Goal: Transaction & Acquisition: Book appointment/travel/reservation

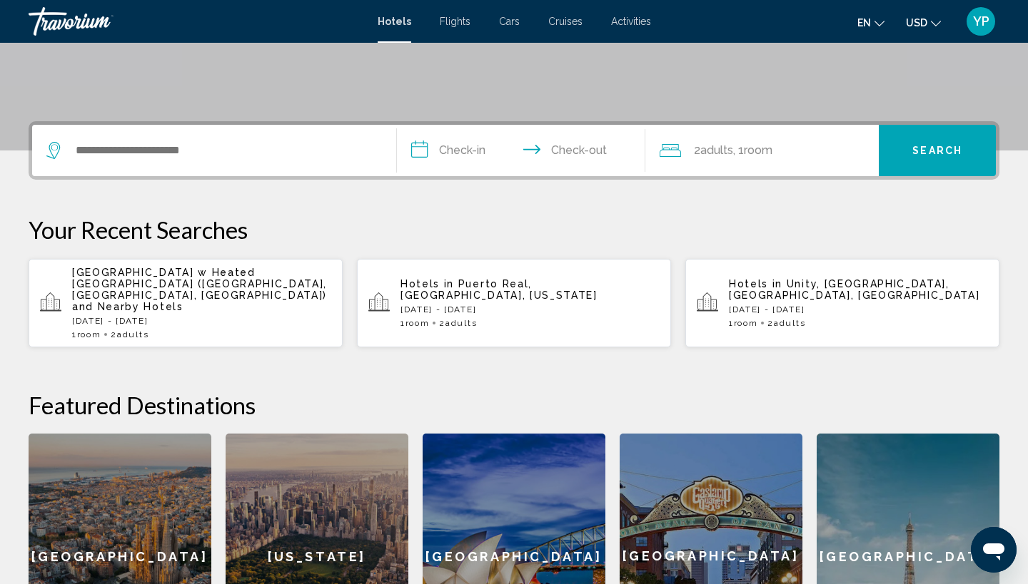
scroll to position [274, 0]
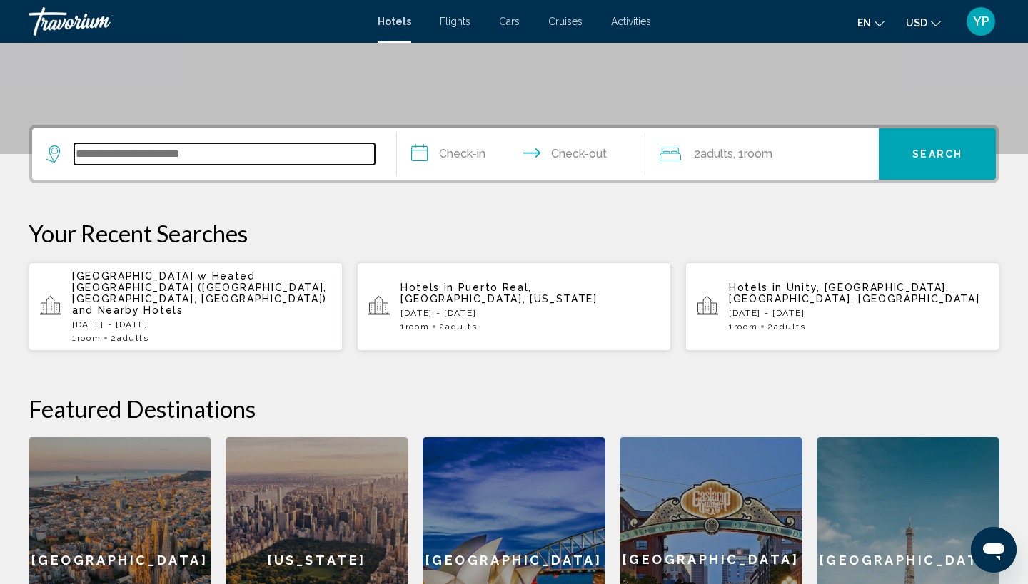
click at [184, 153] on input "Search widget" at bounding box center [224, 153] width 300 height 21
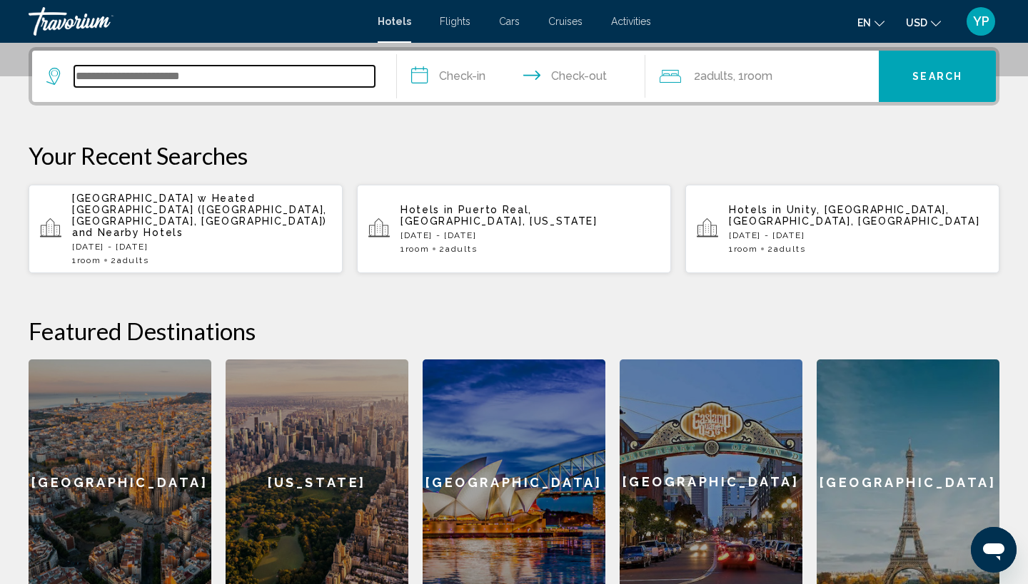
scroll to position [353, 0]
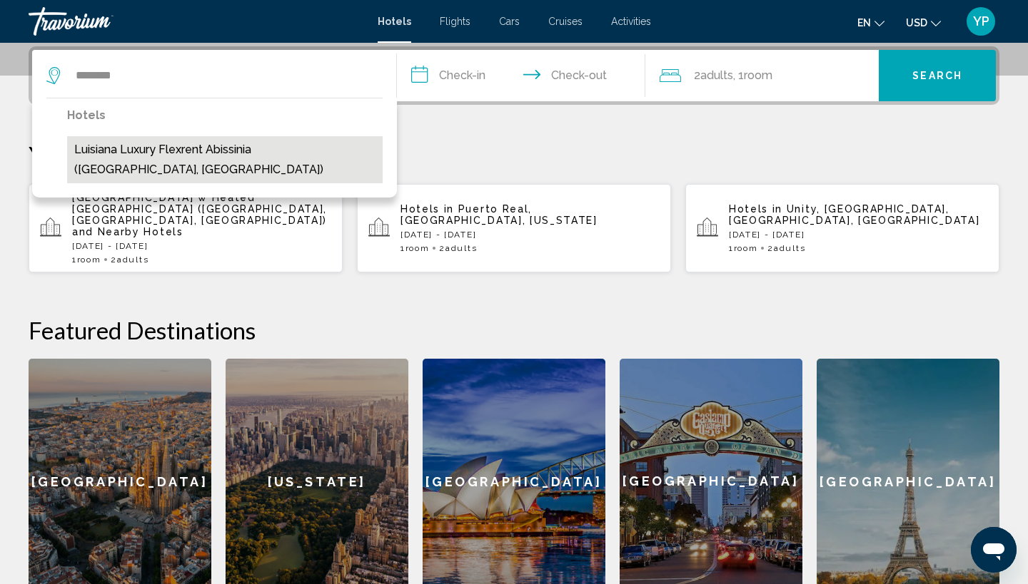
drag, startPoint x: 99, startPoint y: 100, endPoint x: 95, endPoint y: 144, distance: 44.4
click at [95, 144] on button "Luisiana Luxury Flexrent Abissinia ([GEOGRAPHIC_DATA], [GEOGRAPHIC_DATA])" at bounding box center [224, 159] width 315 height 47
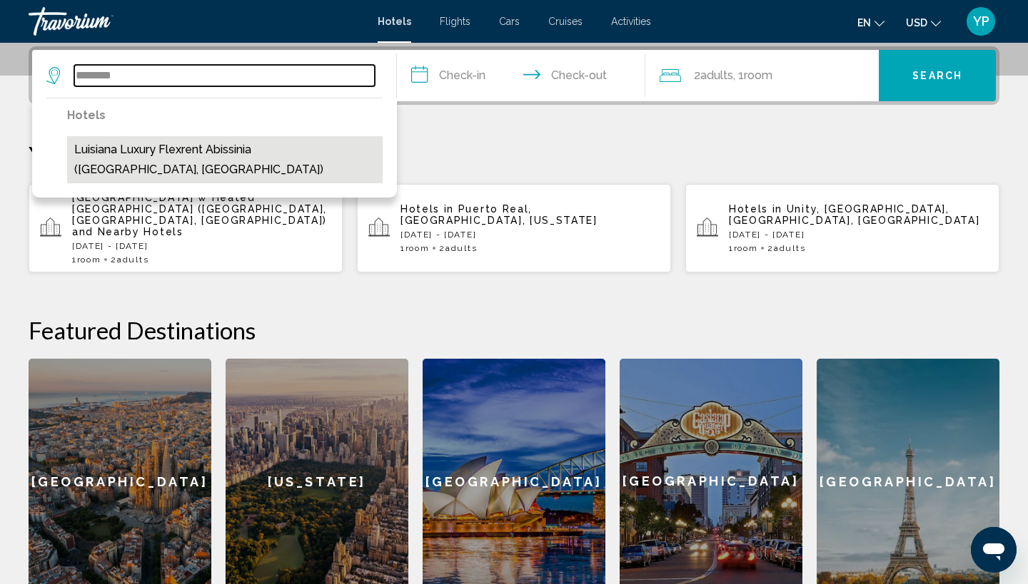
type input "**********"
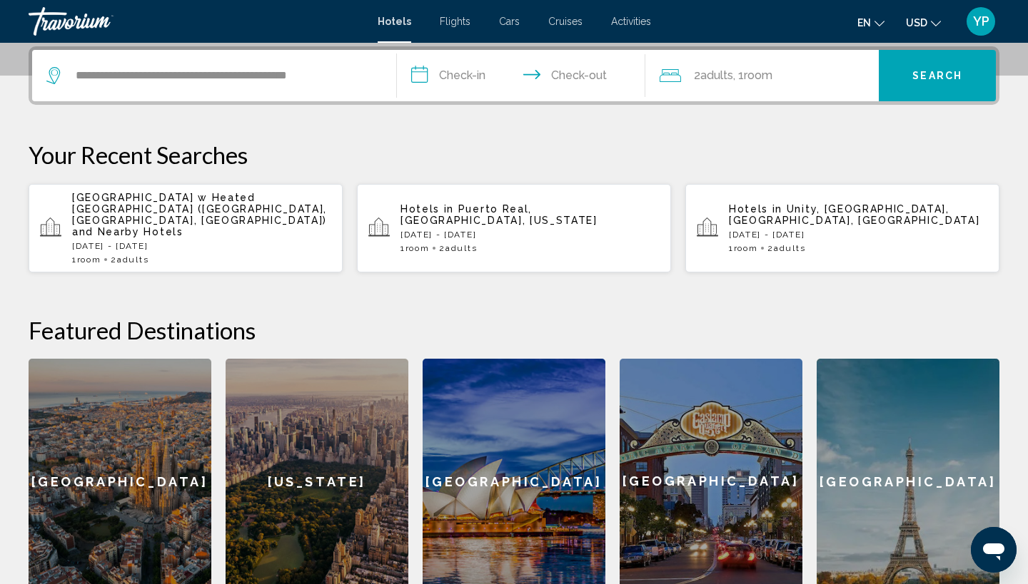
click at [422, 75] on input "**********" at bounding box center [524, 78] width 254 height 56
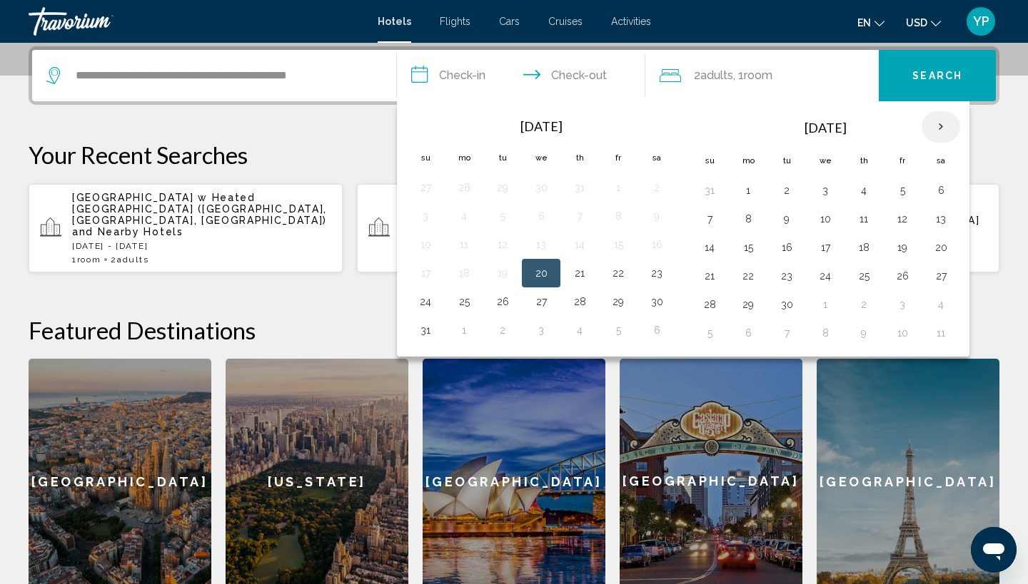
click at [944, 126] on th "Next month" at bounding box center [940, 126] width 39 height 31
click at [826, 275] on button "24" at bounding box center [824, 276] width 23 height 20
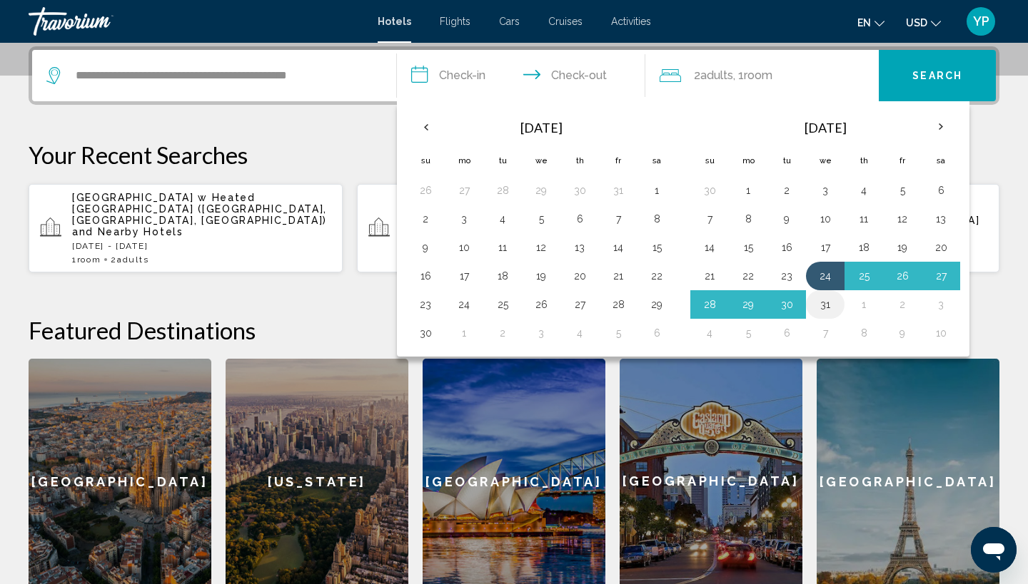
click at [826, 295] on button "31" at bounding box center [824, 305] width 23 height 20
type input "**********"
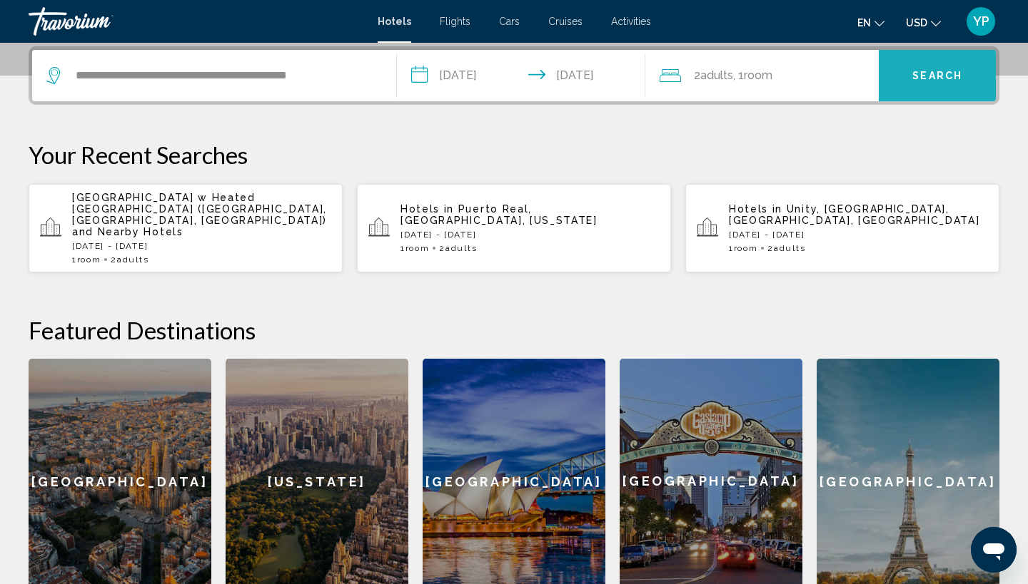
click at [898, 64] on button "Search" at bounding box center [936, 75] width 117 height 51
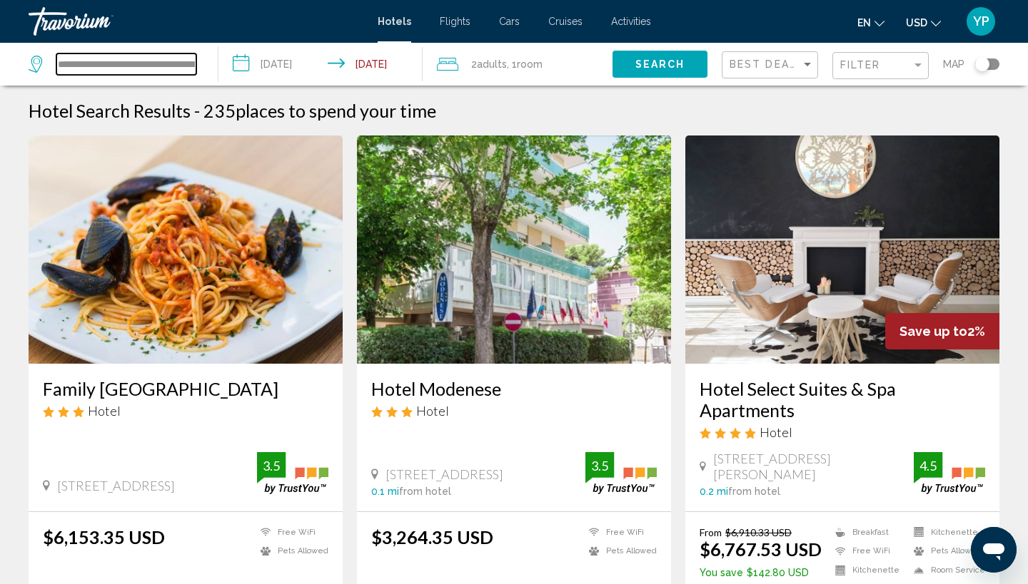
click at [195, 58] on input "**********" at bounding box center [126, 64] width 140 height 21
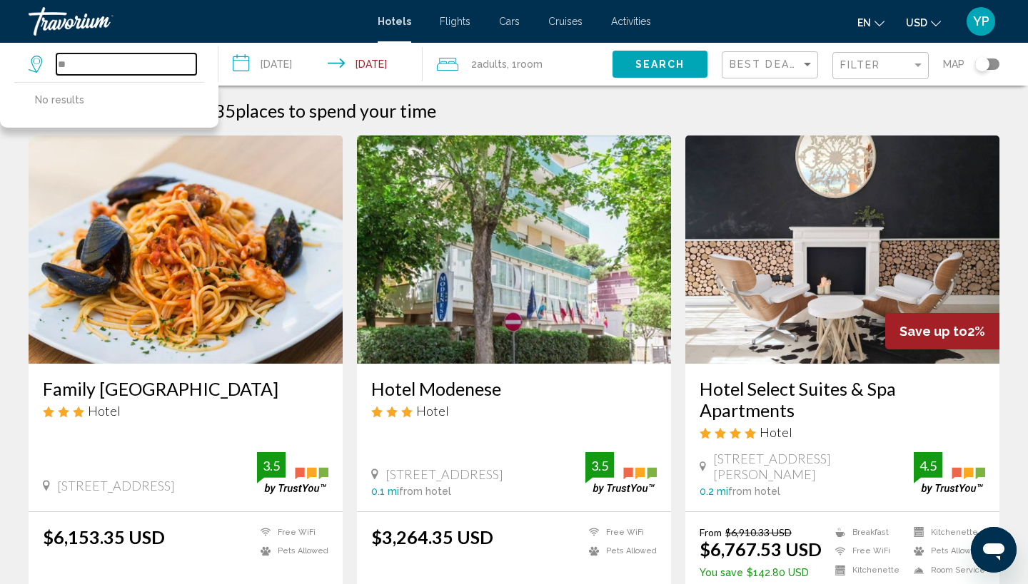
type input "*"
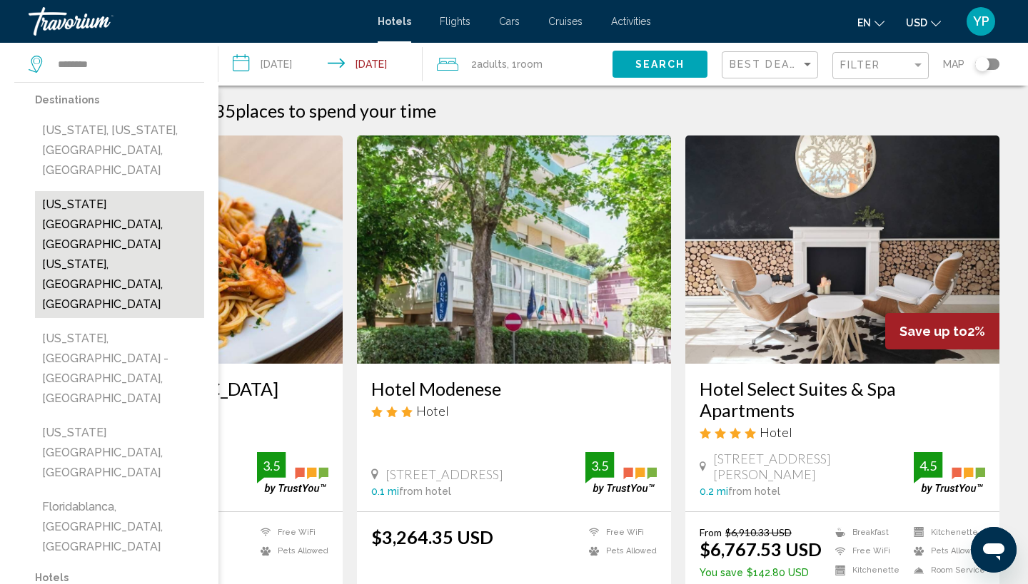
click at [105, 191] on button "[US_STATE][GEOGRAPHIC_DATA], [GEOGRAPHIC_DATA][US_STATE], [GEOGRAPHIC_DATA], [G…" at bounding box center [119, 254] width 169 height 127
type input "**********"
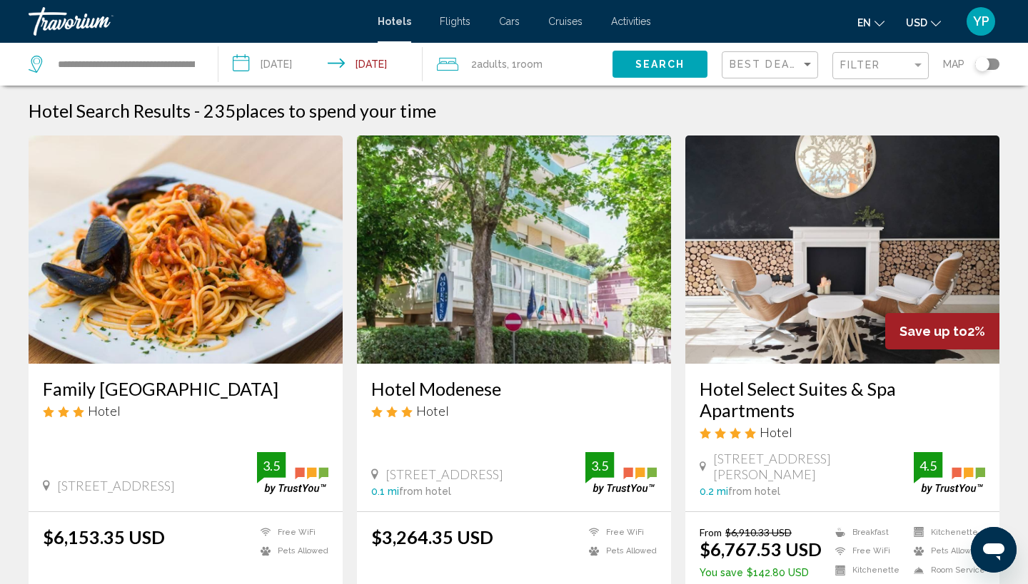
click at [636, 66] on span "Search" at bounding box center [660, 64] width 50 height 11
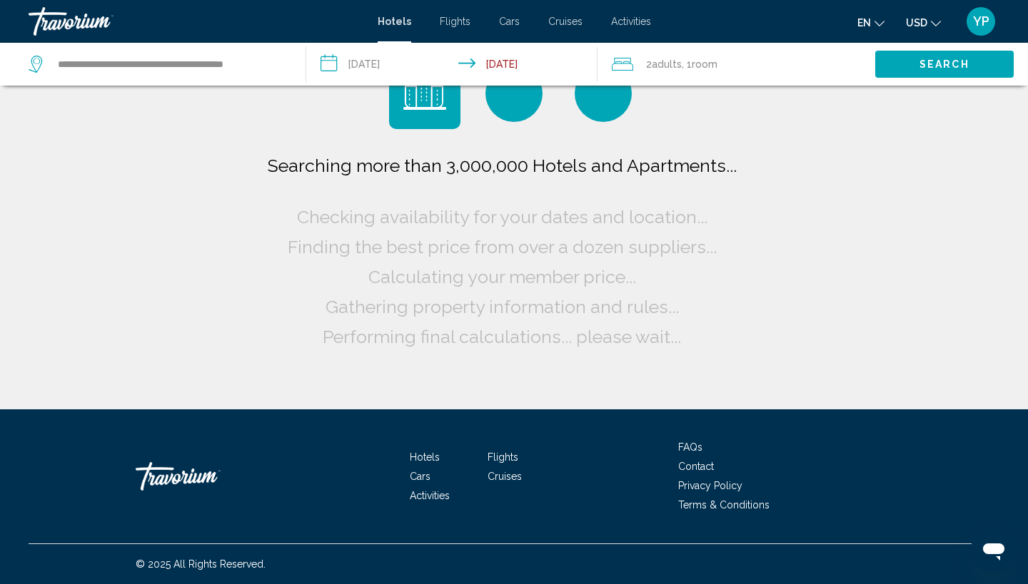
click at [335, 60] on input "**********" at bounding box center [455, 66] width 298 height 47
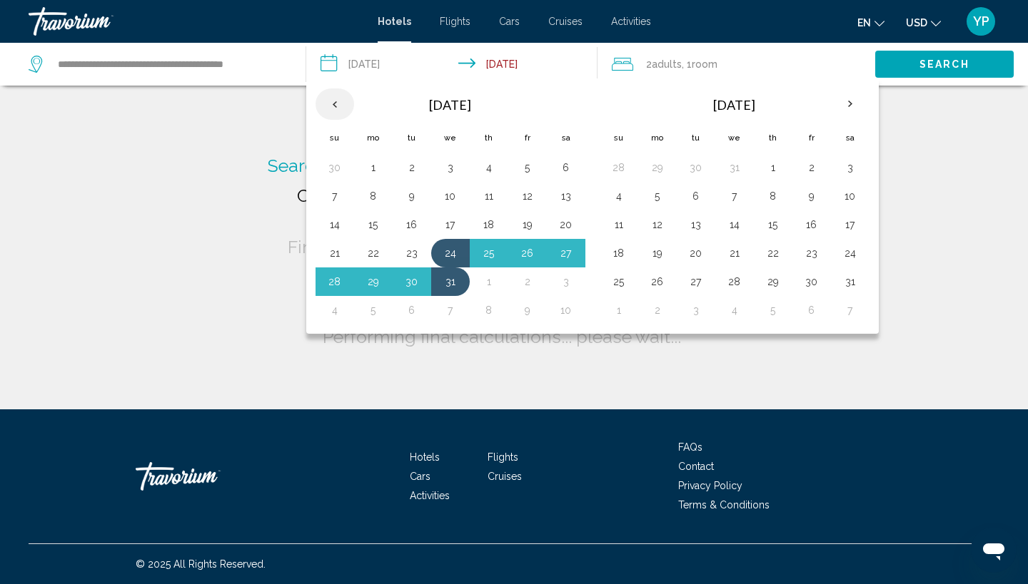
click at [338, 104] on th "Previous month" at bounding box center [334, 103] width 39 height 31
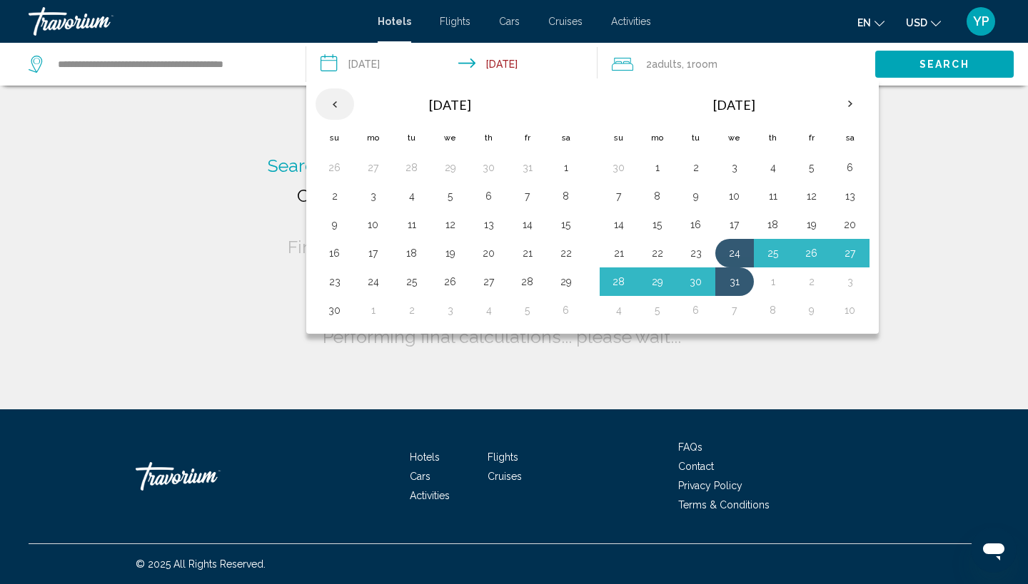
click at [338, 104] on th "Previous month" at bounding box center [334, 103] width 39 height 31
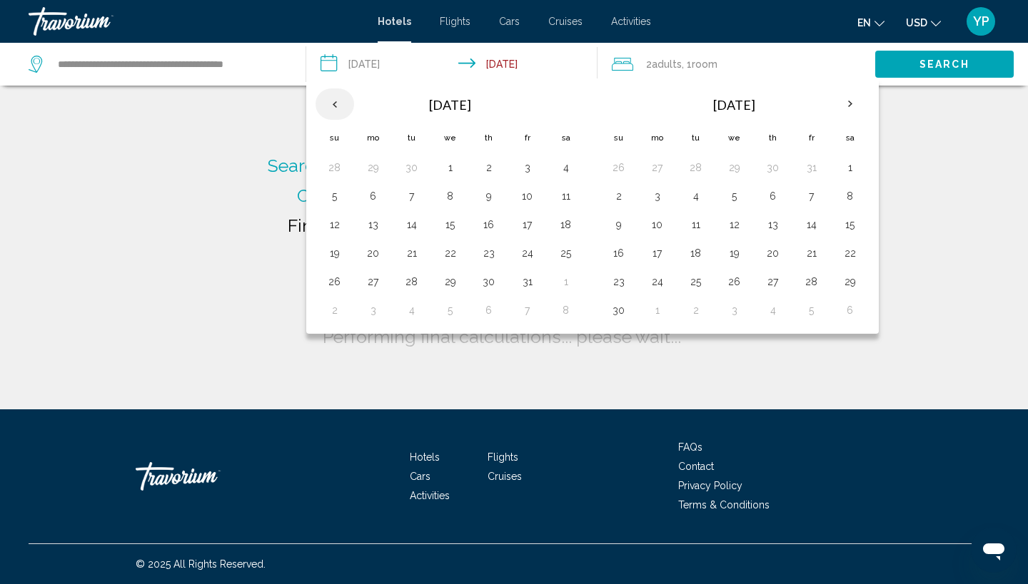
click at [338, 104] on th "Previous month" at bounding box center [334, 103] width 39 height 31
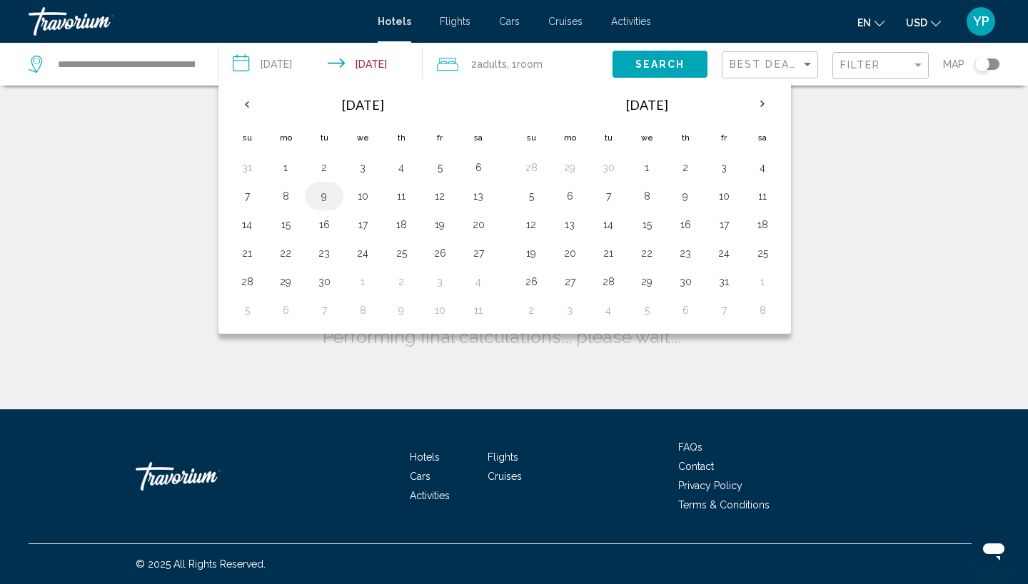
click at [325, 196] on button "9" at bounding box center [324, 196] width 23 height 20
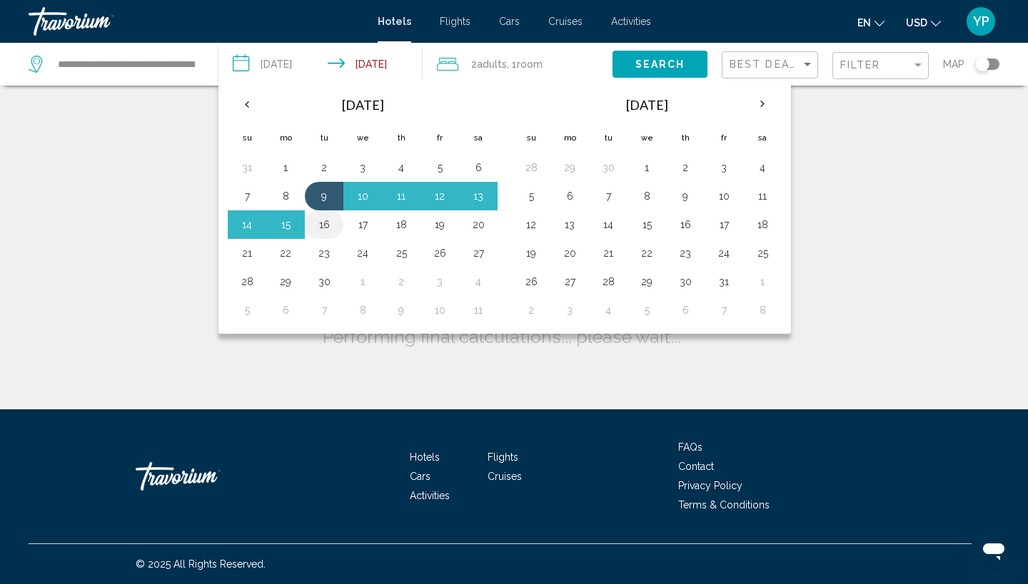
click at [321, 224] on button "16" at bounding box center [324, 225] width 23 height 20
type input "**********"
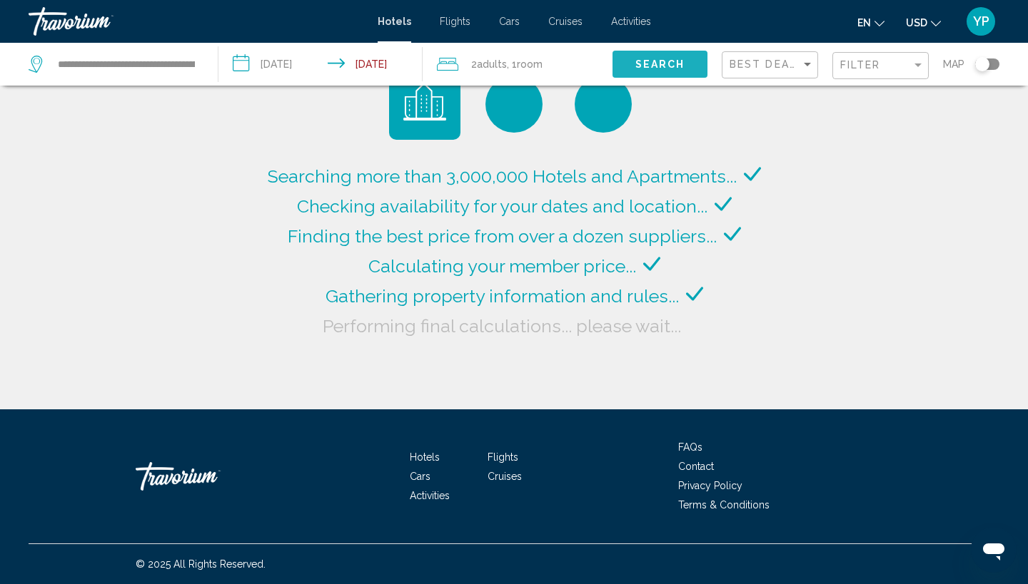
click at [676, 58] on button "Search" at bounding box center [659, 64] width 95 height 26
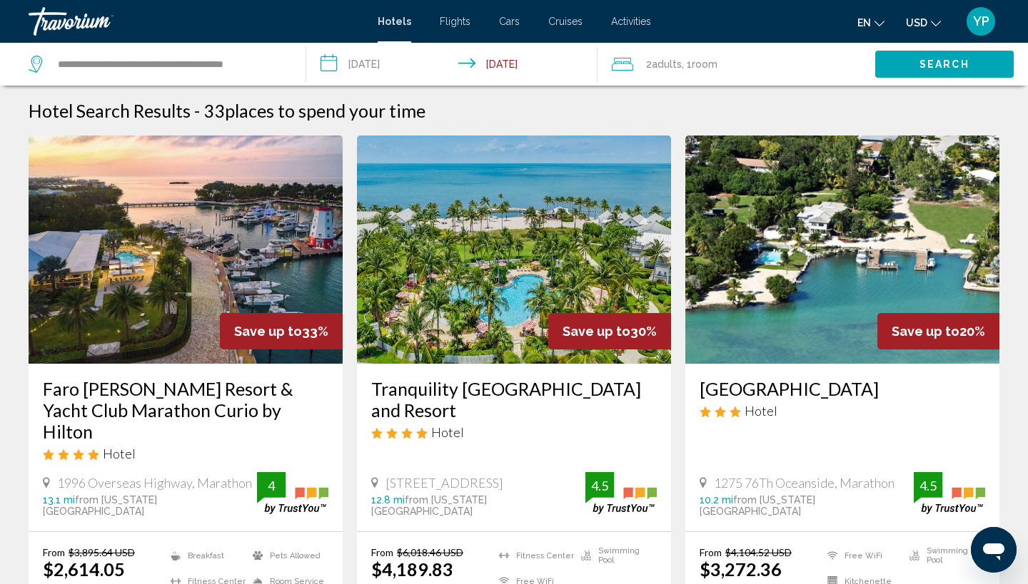
scroll to position [-1, 0]
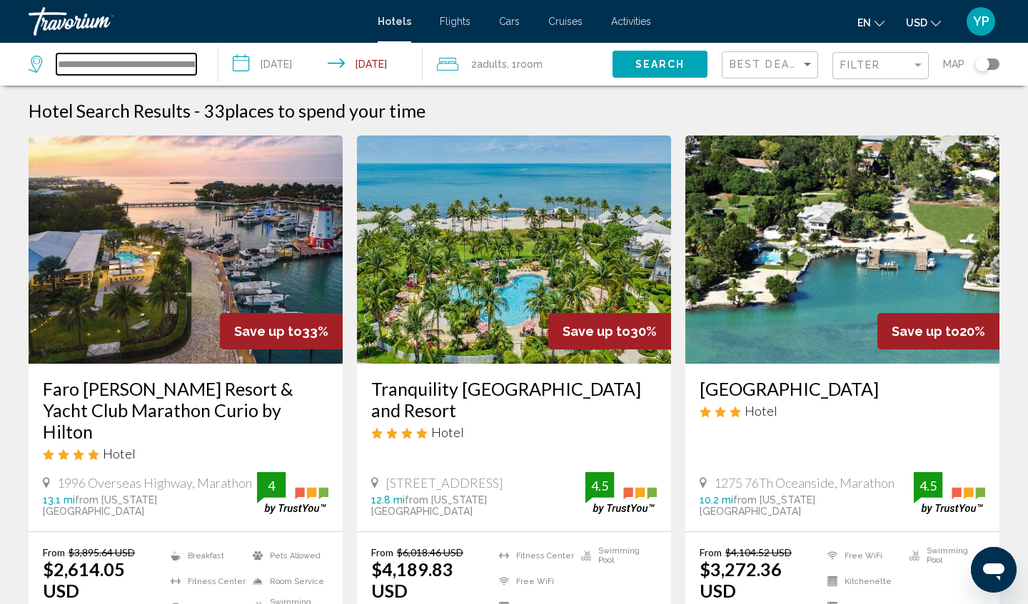
click at [191, 65] on input "**********" at bounding box center [126, 64] width 140 height 21
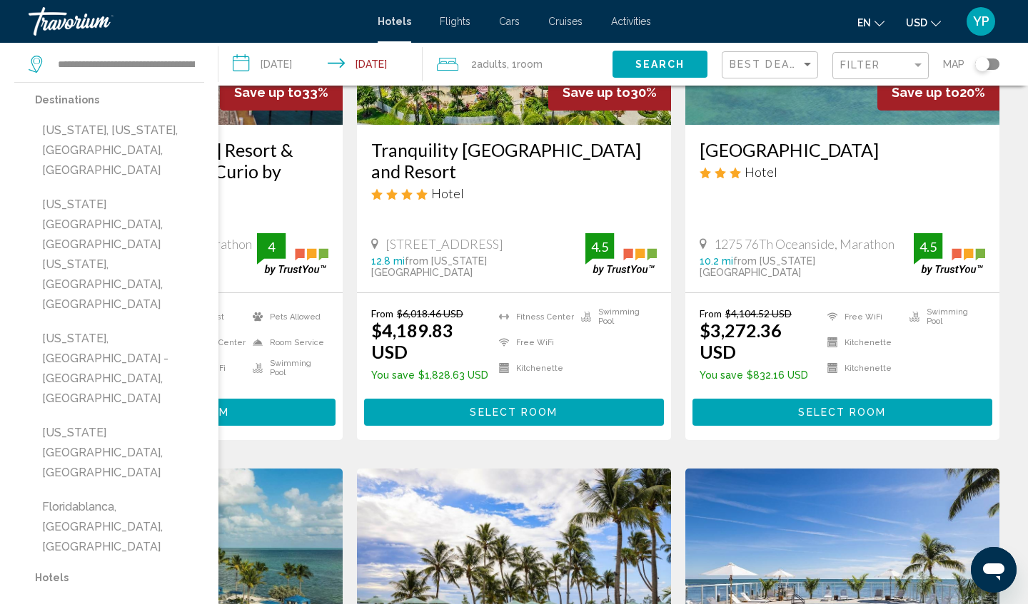
scroll to position [280, 0]
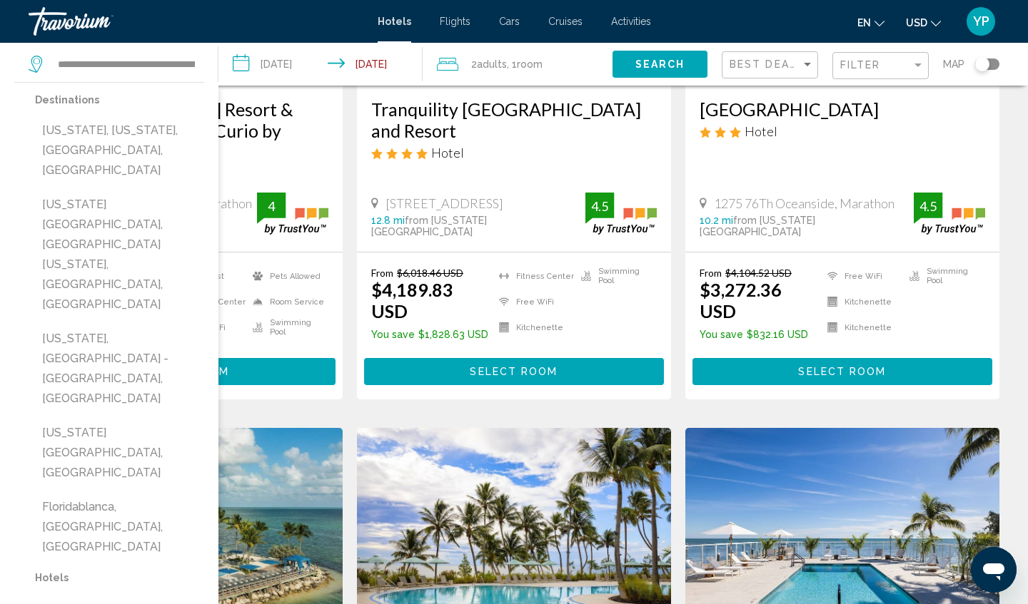
drag, startPoint x: 109, startPoint y: 587, endPoint x: 112, endPoint y: 604, distance: 17.4
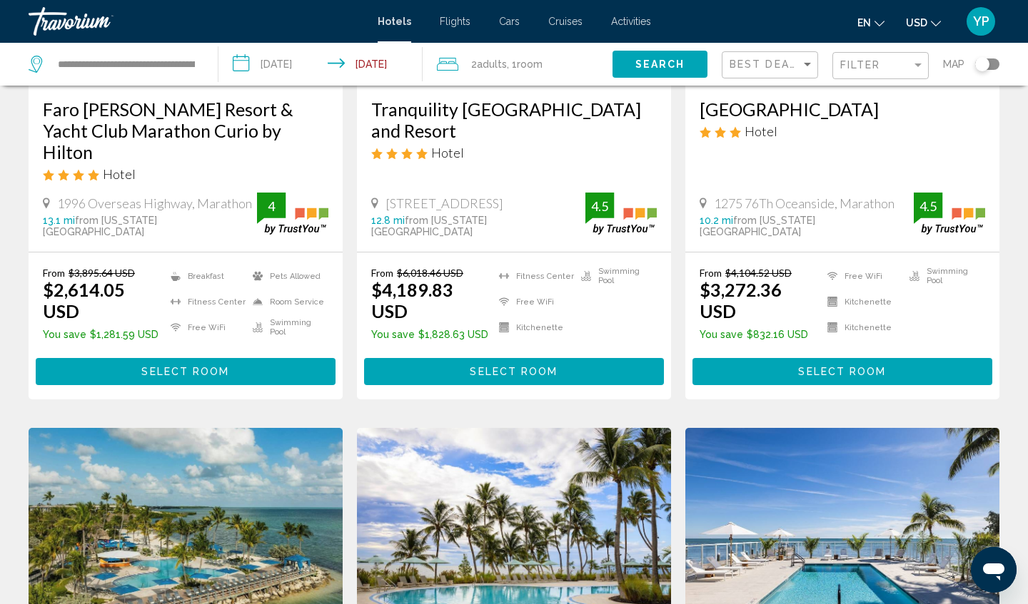
click at [650, 61] on span "Search" at bounding box center [660, 64] width 50 height 11
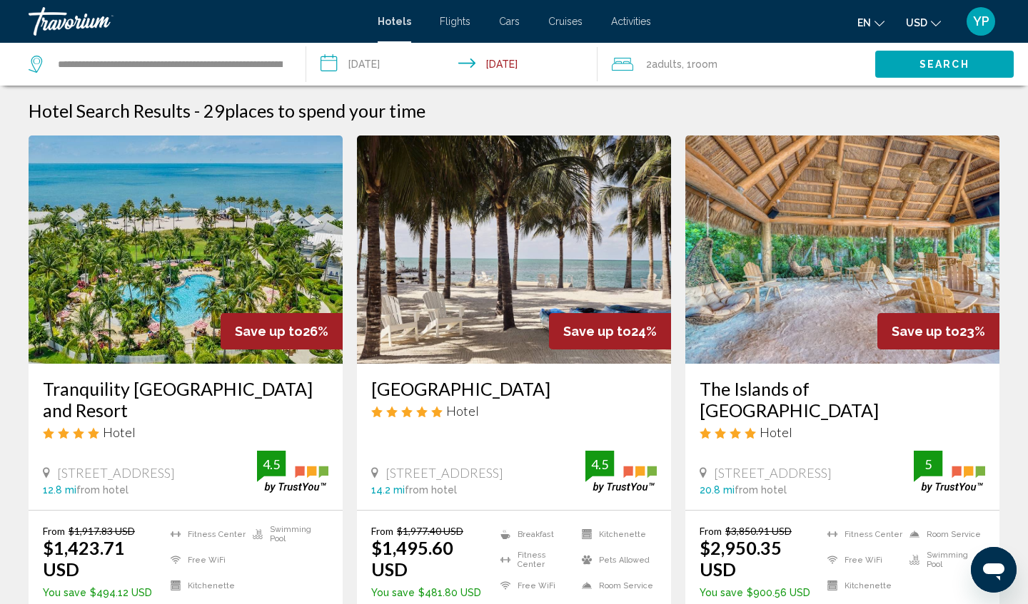
scroll to position [0, 0]
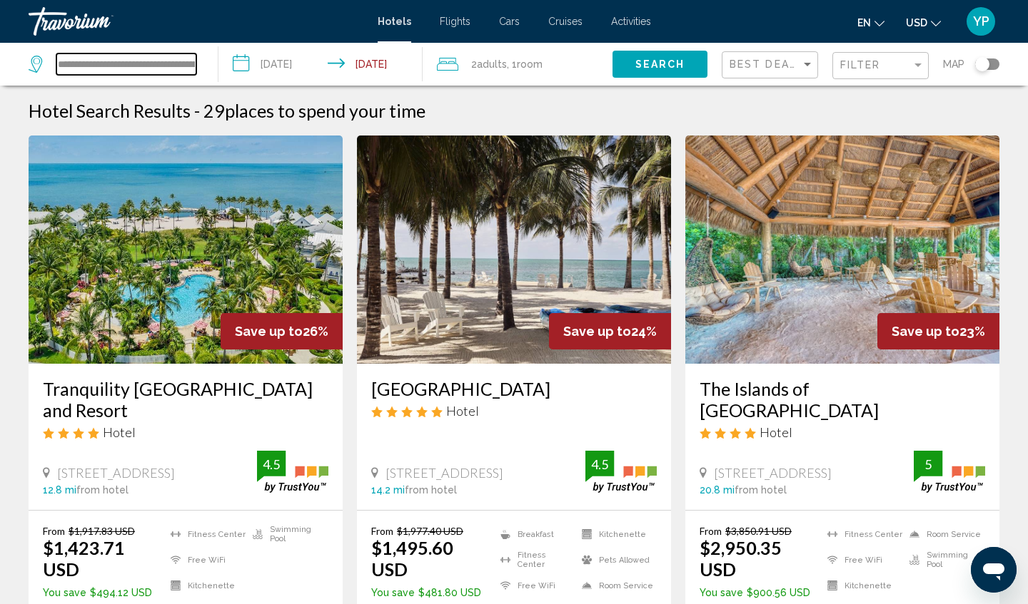
click at [191, 62] on input "**********" at bounding box center [126, 64] width 140 height 21
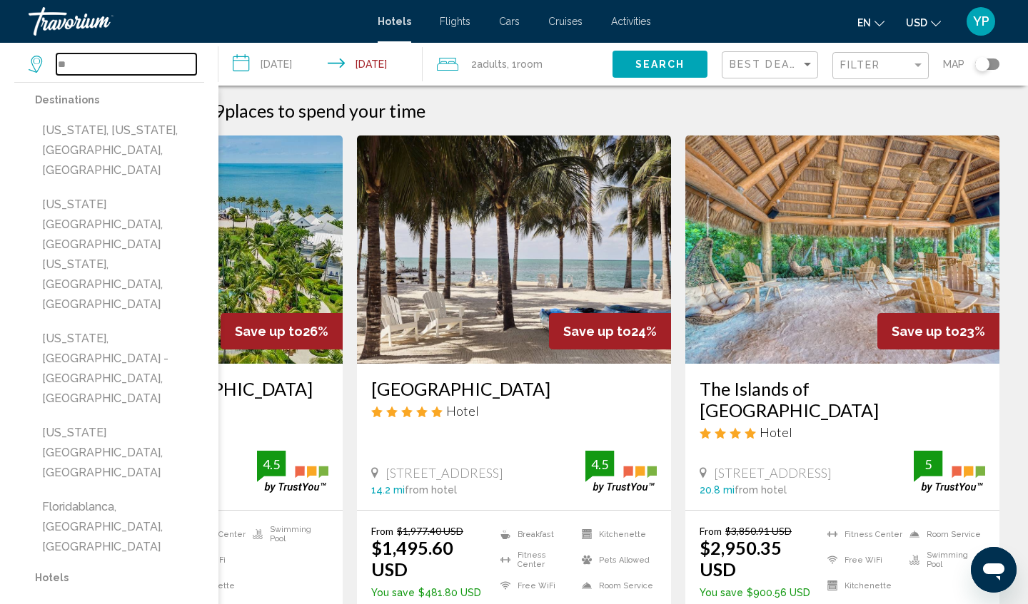
type input "*"
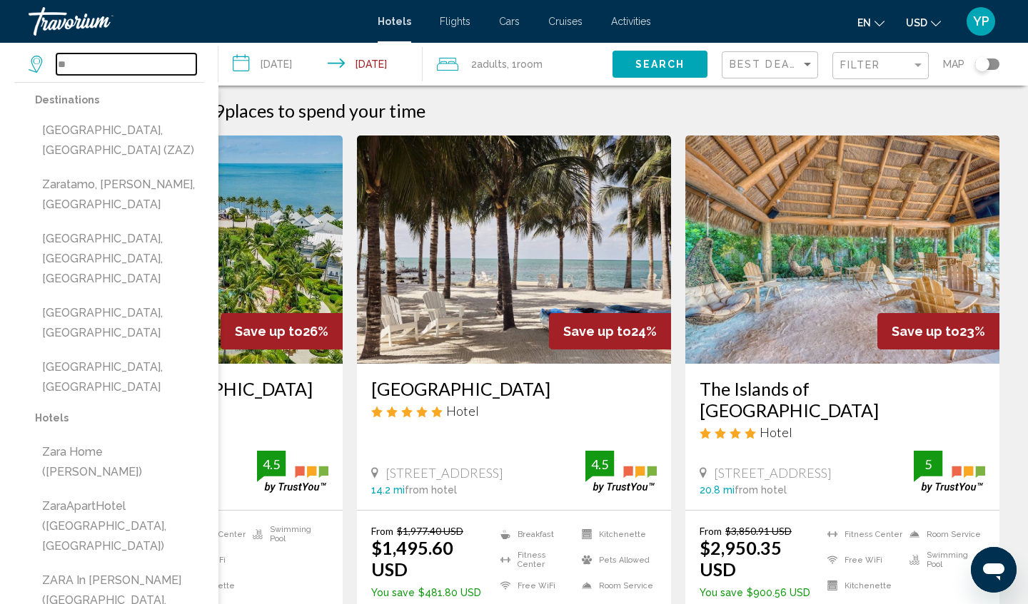
type input "*"
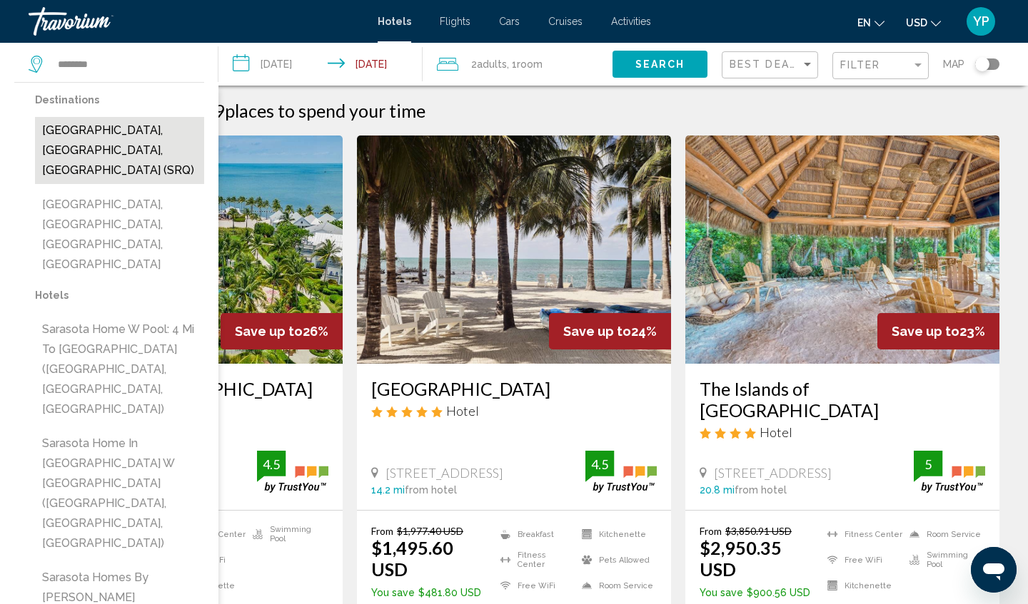
click at [90, 134] on button "[GEOGRAPHIC_DATA], [GEOGRAPHIC_DATA], [GEOGRAPHIC_DATA] (SRQ)" at bounding box center [119, 150] width 169 height 67
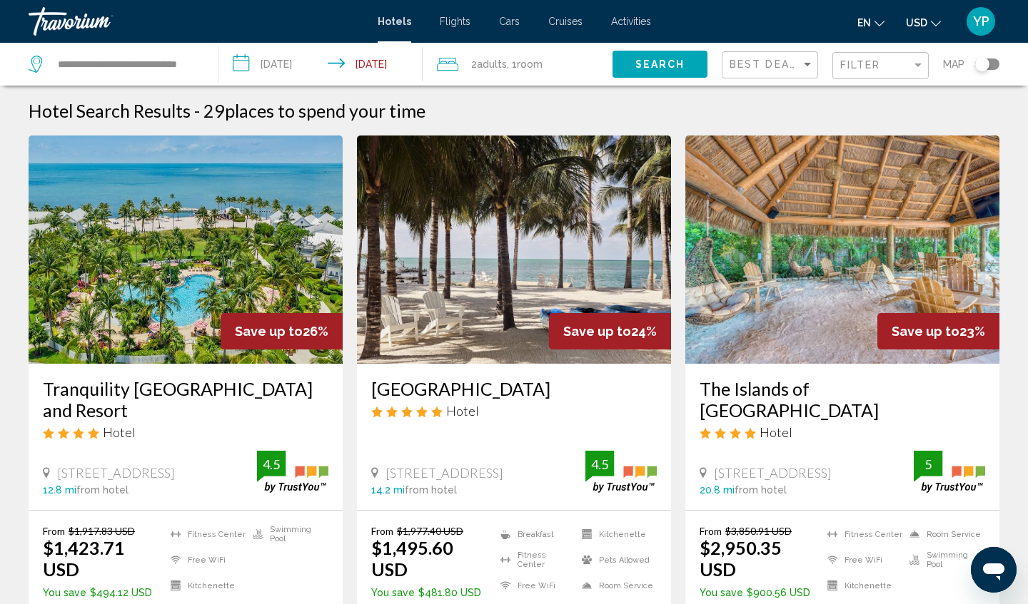
click at [654, 64] on span "Search" at bounding box center [660, 64] width 50 height 11
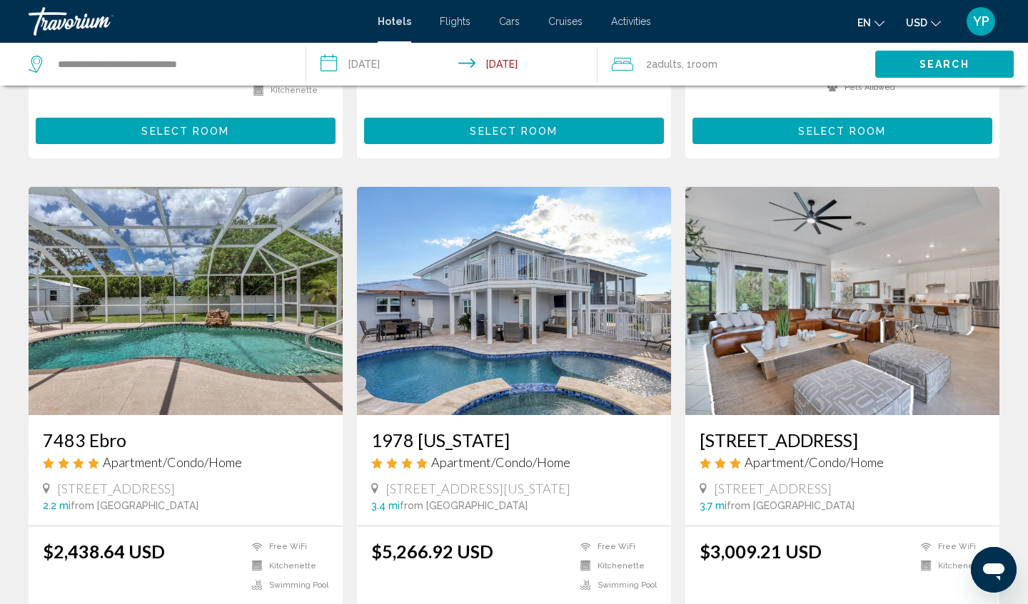
scroll to position [489, 0]
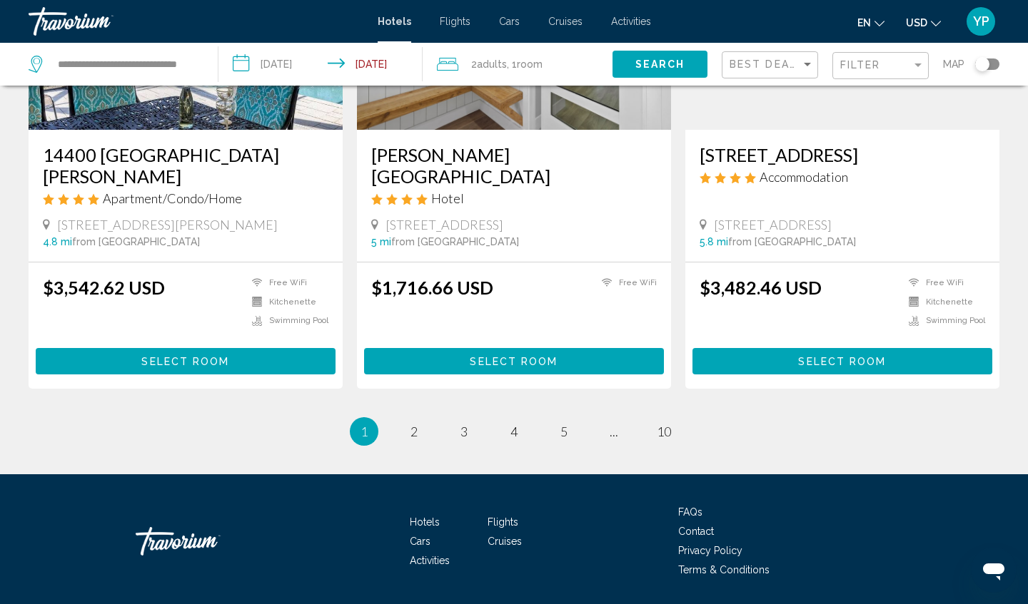
scroll to position [1757, 0]
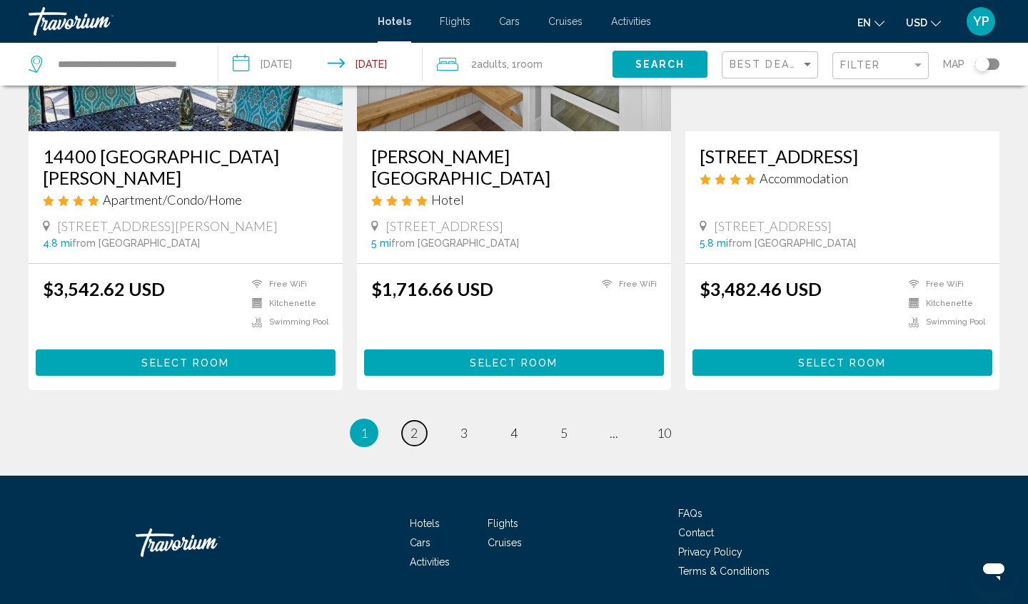
click at [417, 425] on span "2" at bounding box center [413, 433] width 7 height 16
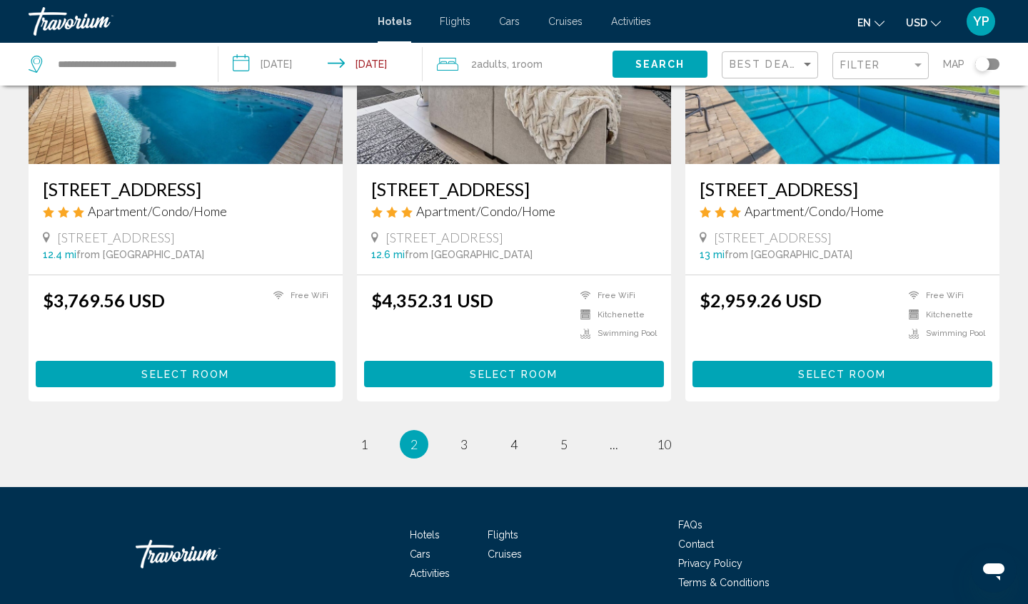
scroll to position [1764, 0]
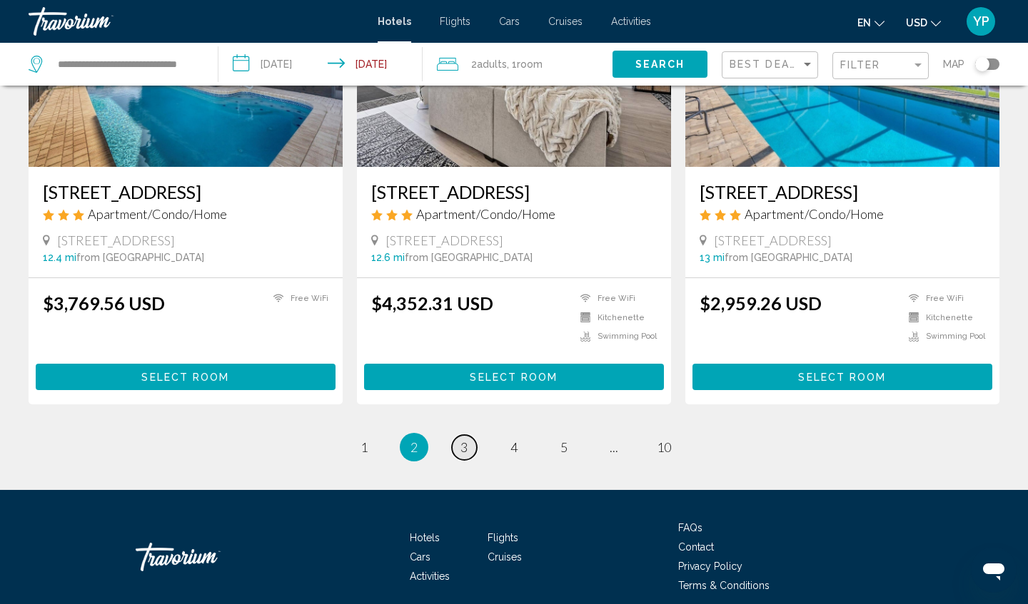
click at [468, 435] on link "page 3" at bounding box center [464, 447] width 25 height 25
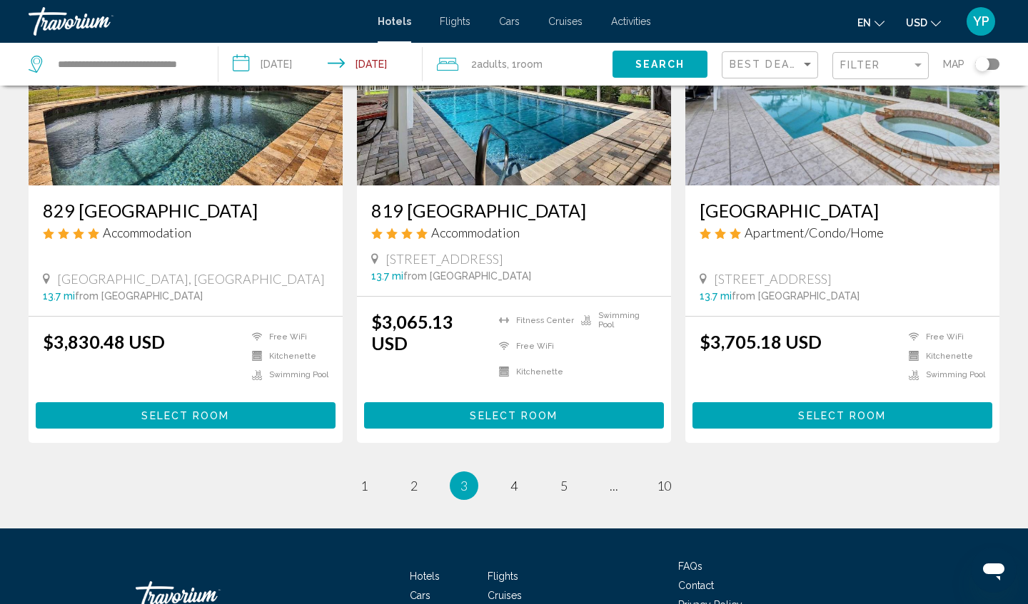
scroll to position [1764, 0]
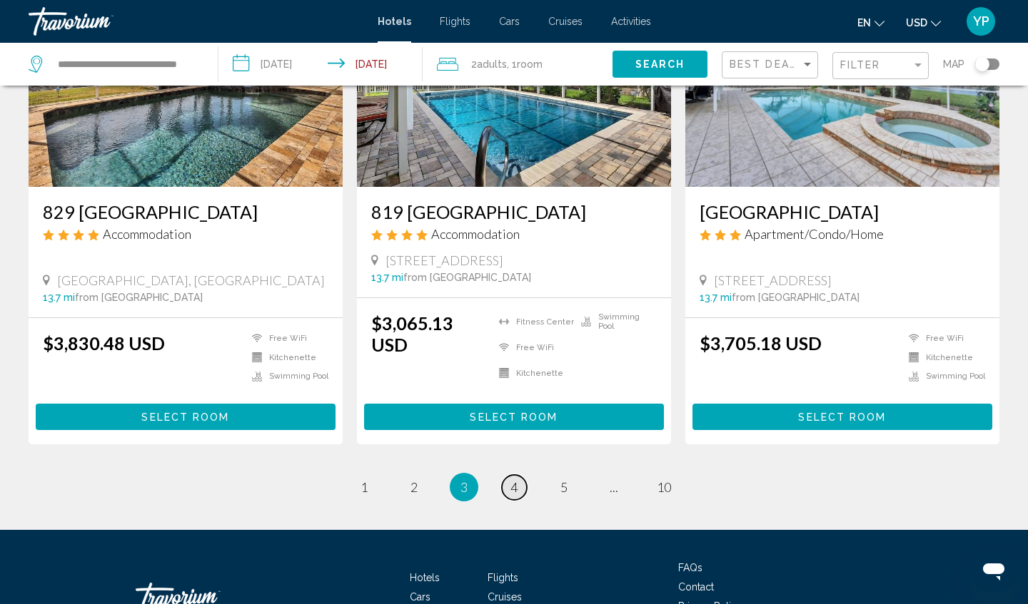
click at [517, 480] on span "4" at bounding box center [513, 488] width 7 height 16
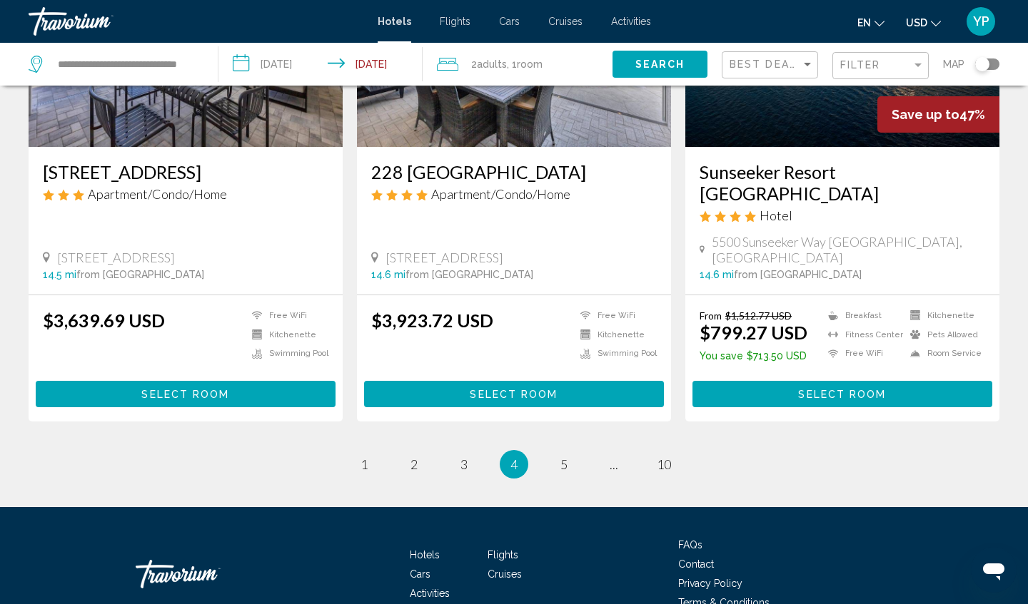
scroll to position [1817, 0]
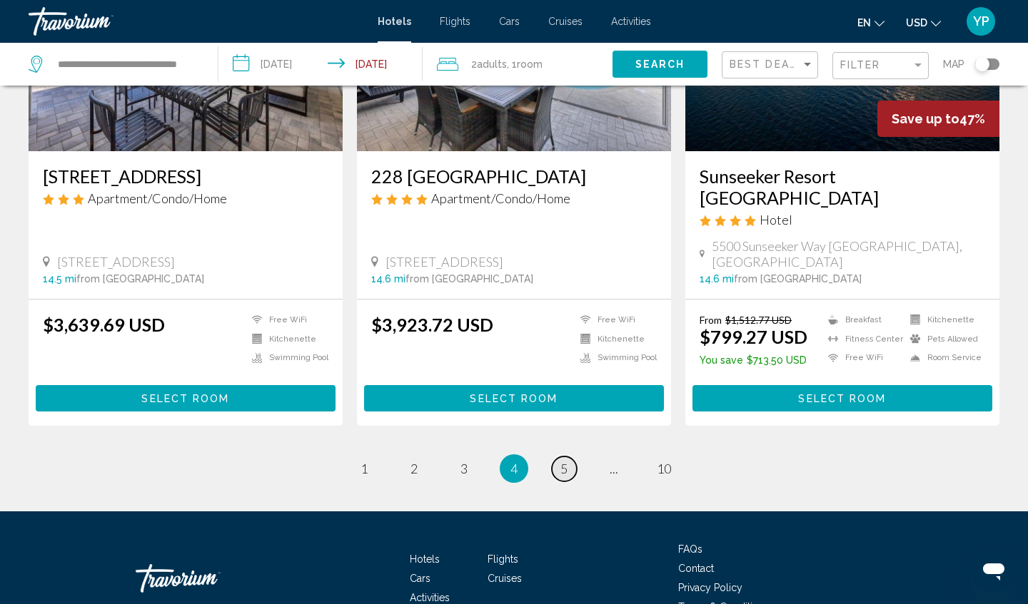
click at [562, 461] on span "5" at bounding box center [563, 469] width 7 height 16
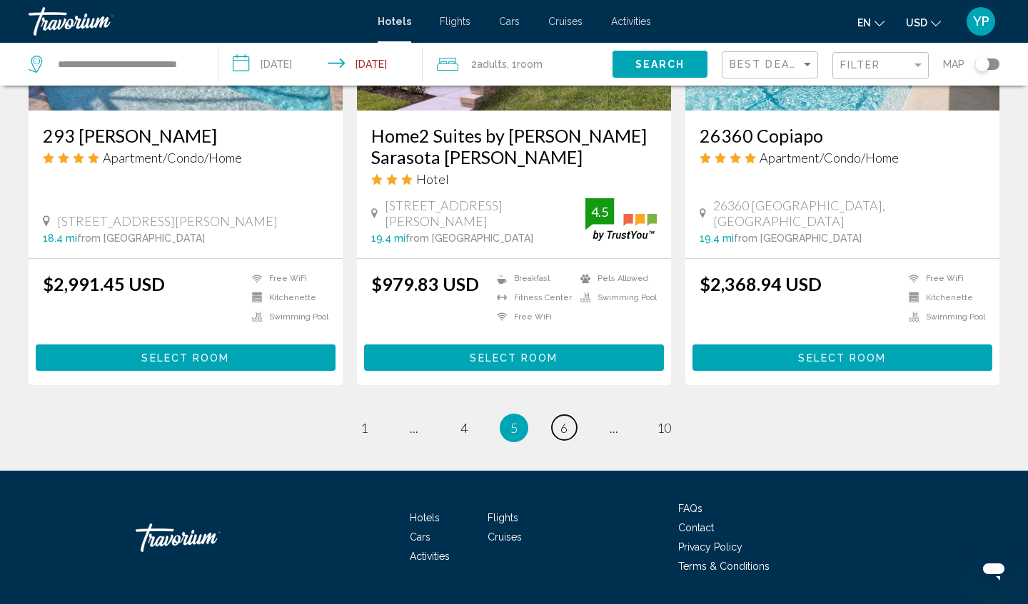
scroll to position [1887, 0]
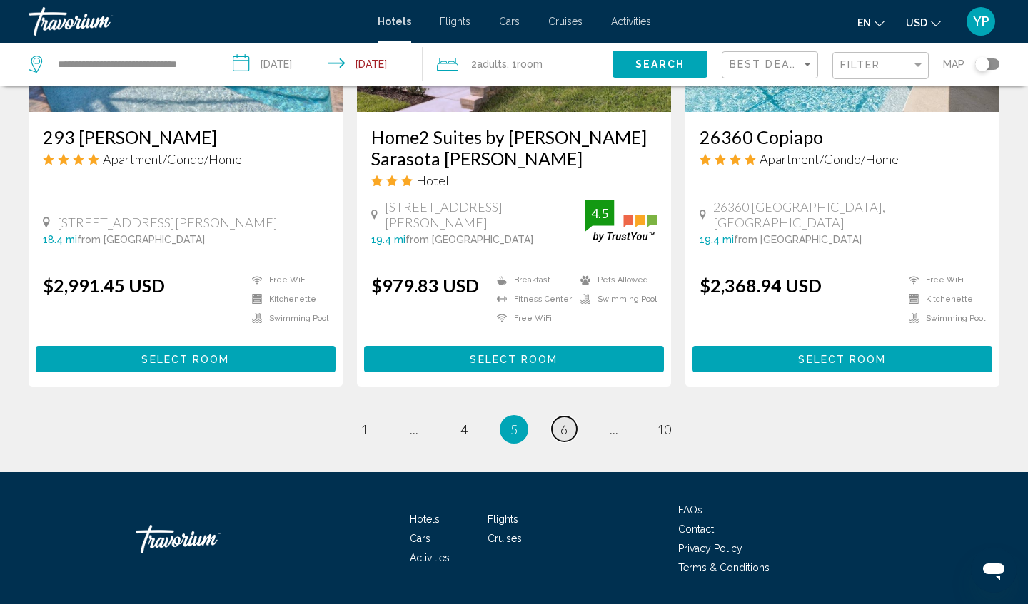
click at [562, 422] on span "6" at bounding box center [563, 430] width 7 height 16
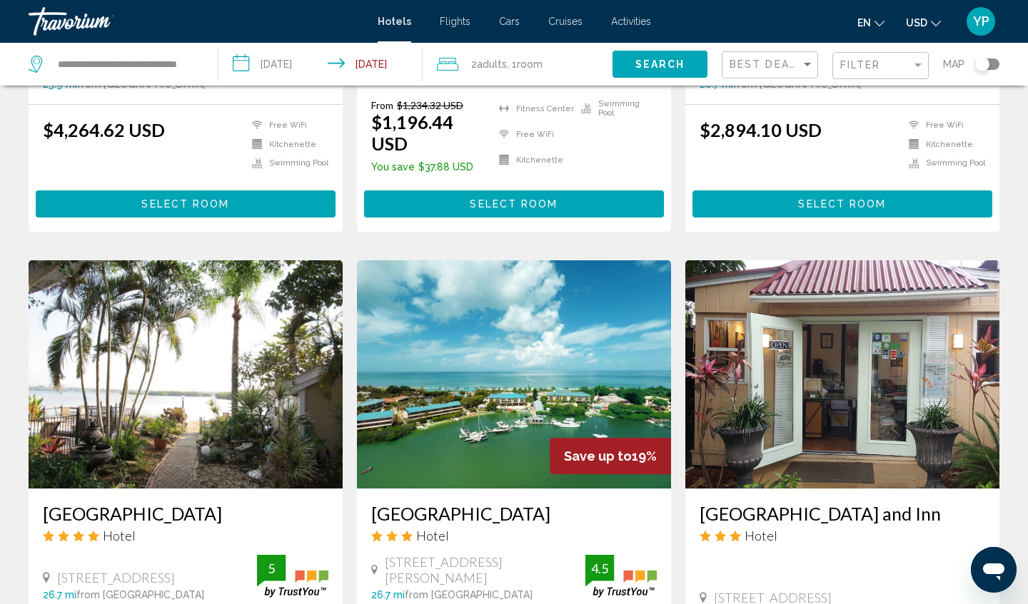
scroll to position [1522, 0]
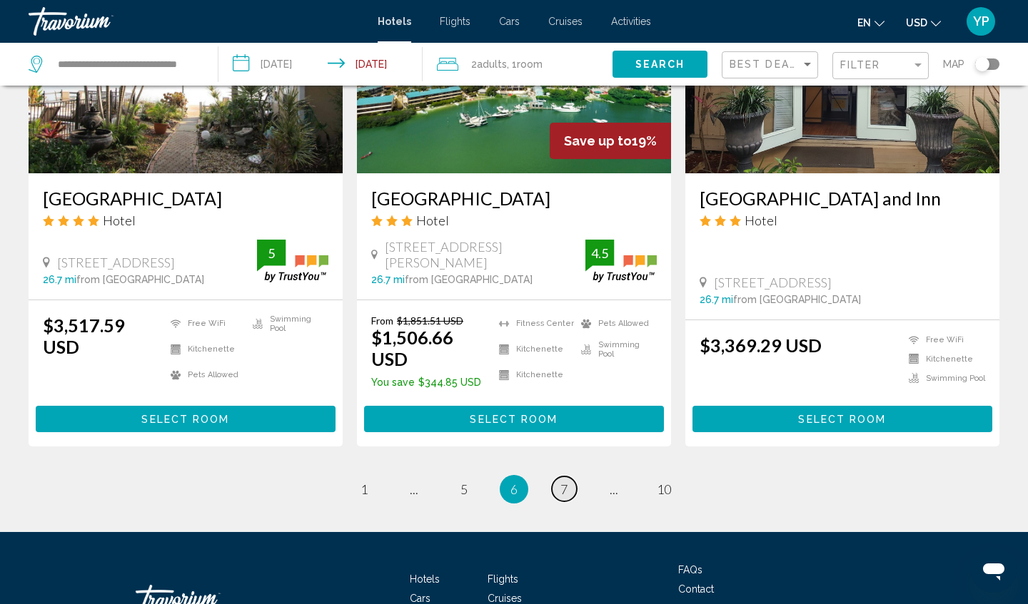
click at [562, 482] on span "7" at bounding box center [563, 490] width 7 height 16
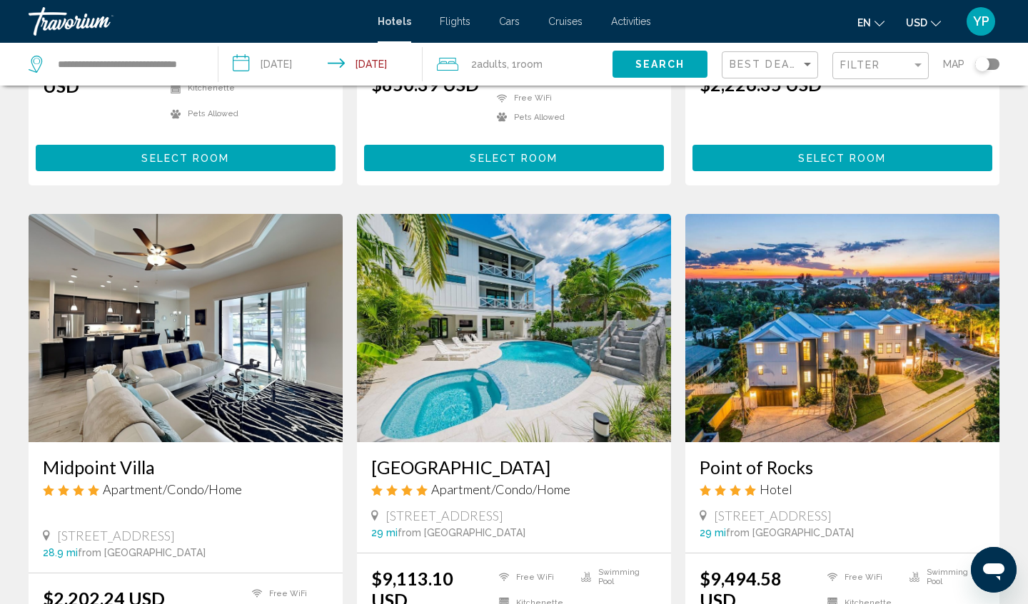
scroll to position [1491, 0]
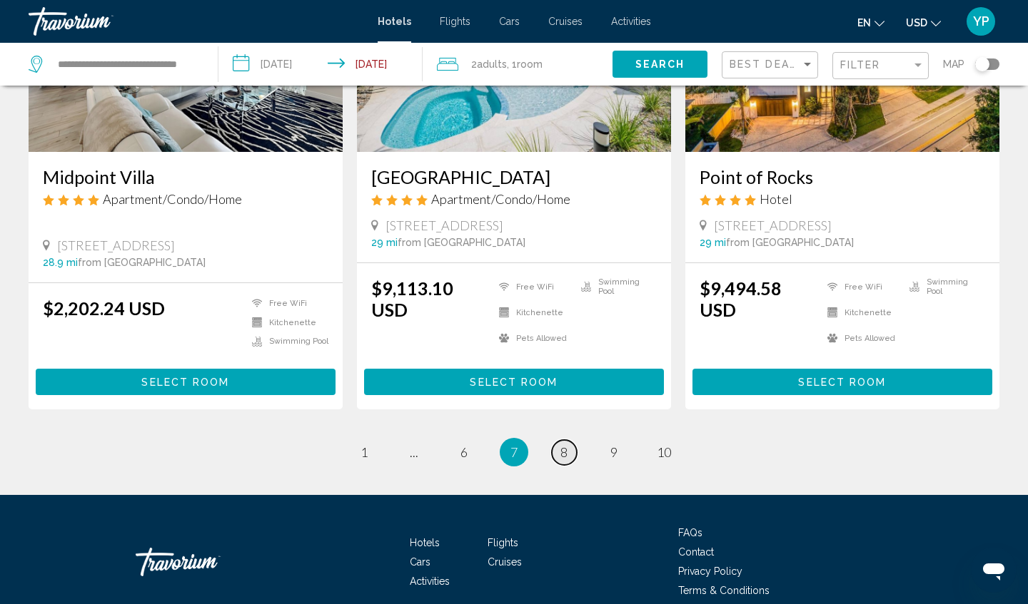
click at [562, 445] on span "8" at bounding box center [563, 453] width 7 height 16
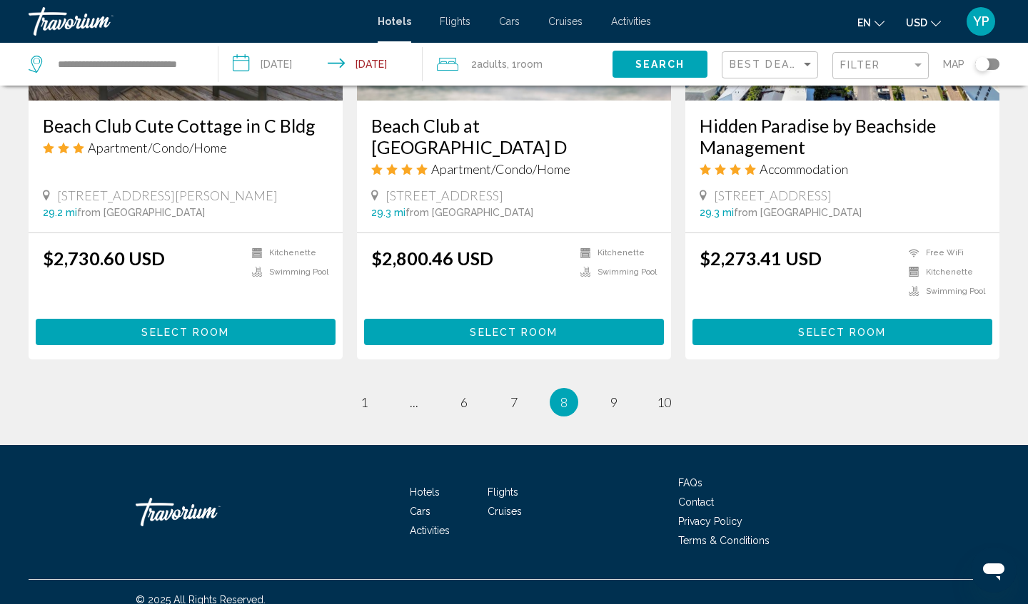
scroll to position [1837, 0]
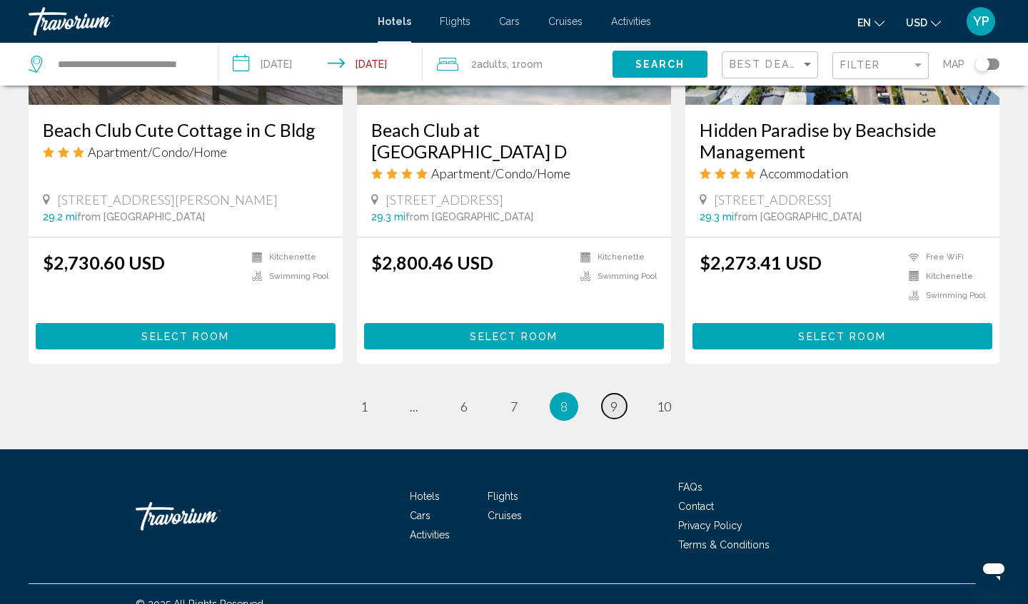
click at [612, 399] on span "9" at bounding box center [613, 407] width 7 height 16
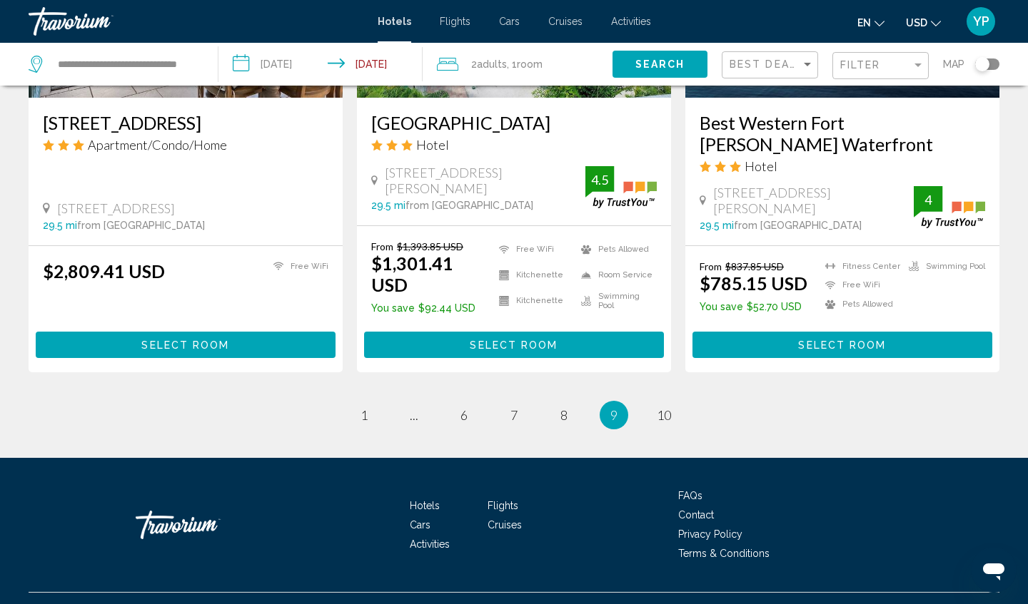
scroll to position [1873, 0]
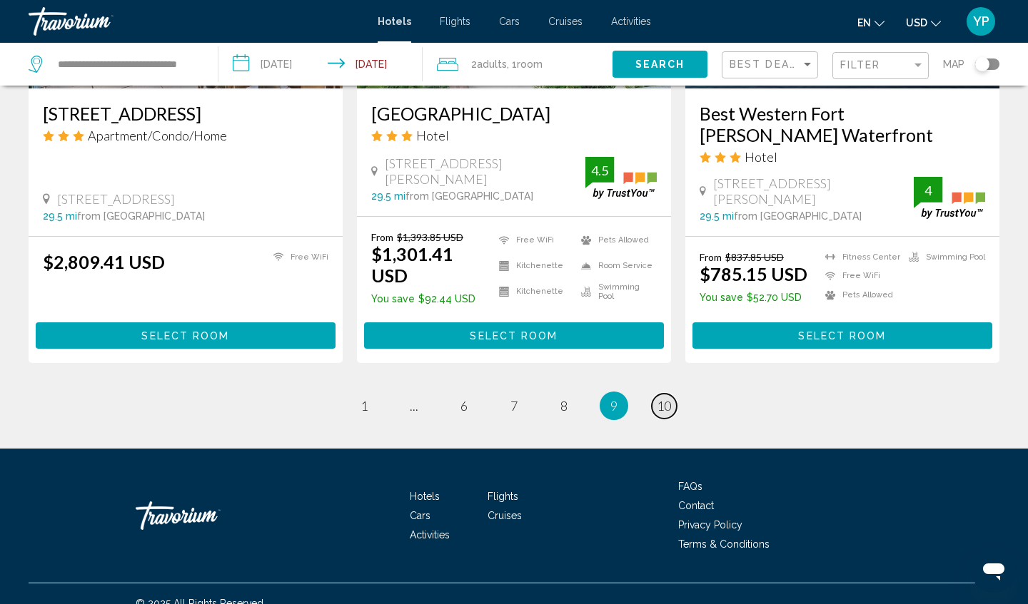
click at [664, 398] on span "10" at bounding box center [663, 406] width 14 height 16
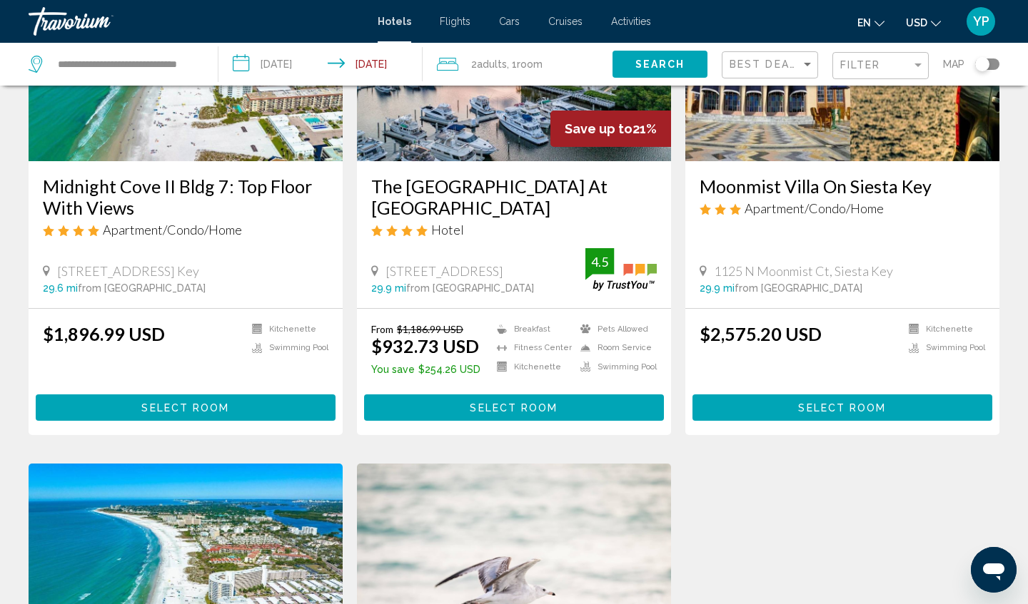
scroll to position [803, 0]
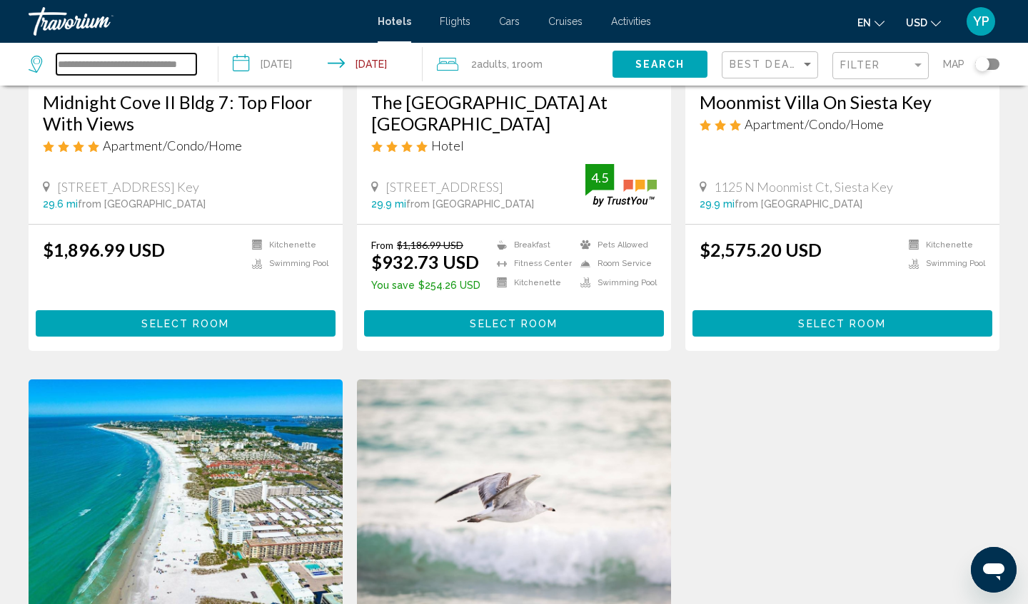
click at [181, 62] on input "**********" at bounding box center [126, 64] width 140 height 21
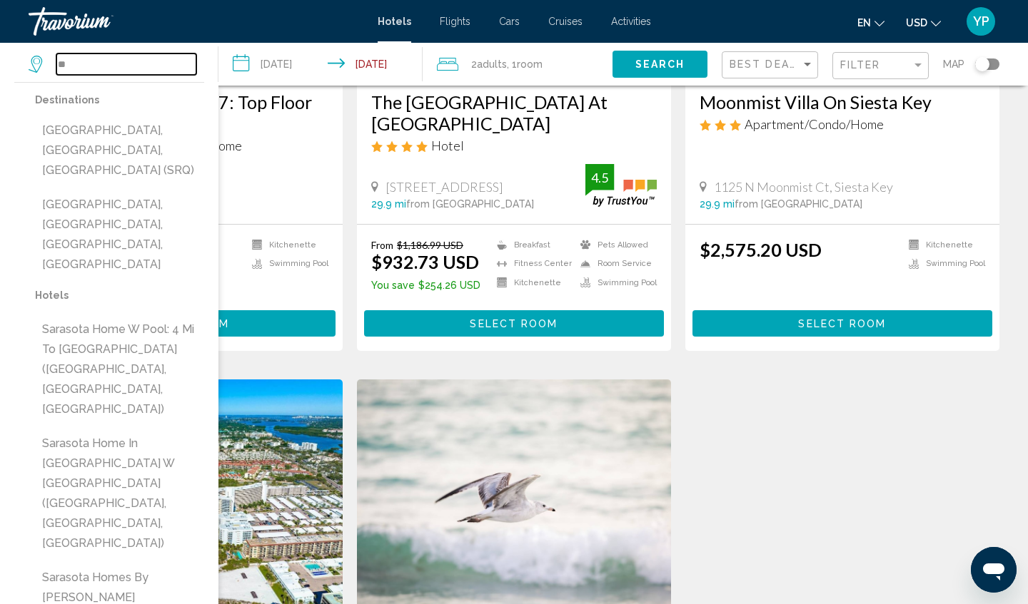
type input "*"
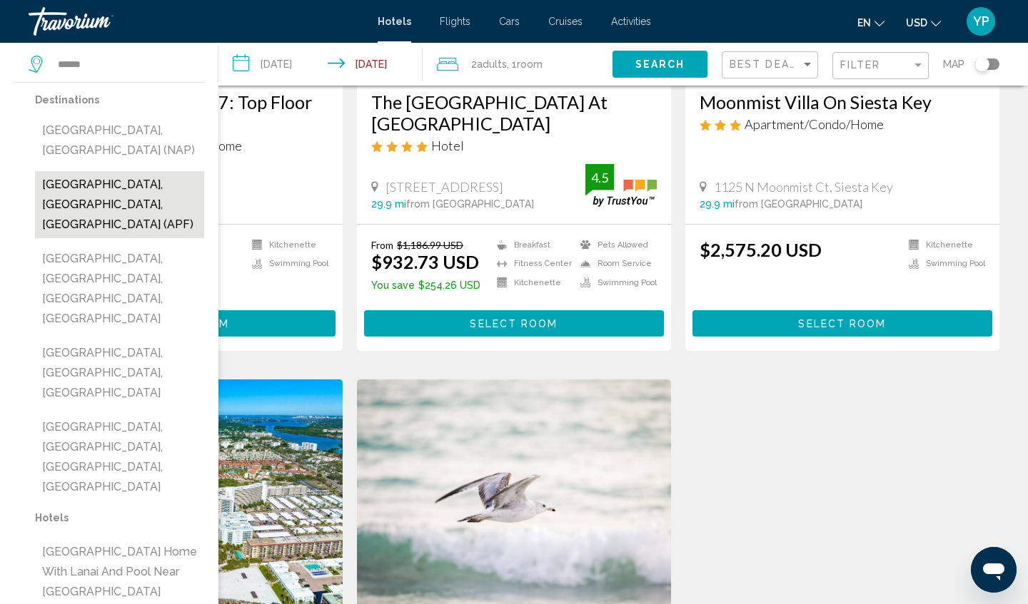
click at [134, 171] on button "[GEOGRAPHIC_DATA], [GEOGRAPHIC_DATA], [GEOGRAPHIC_DATA] (APF)" at bounding box center [119, 204] width 169 height 67
type input "**********"
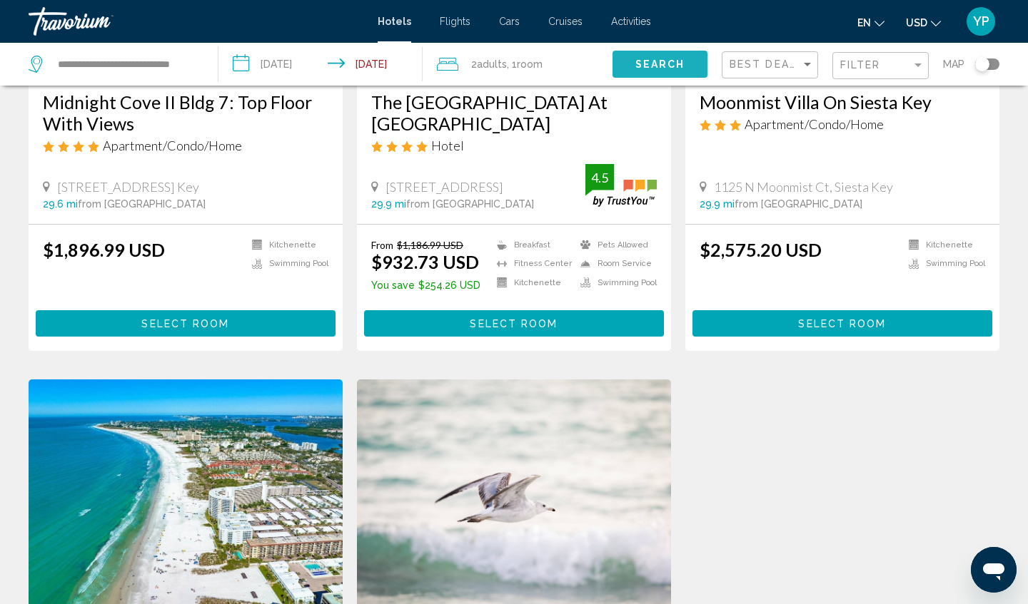
click at [624, 62] on button "Search" at bounding box center [659, 64] width 95 height 26
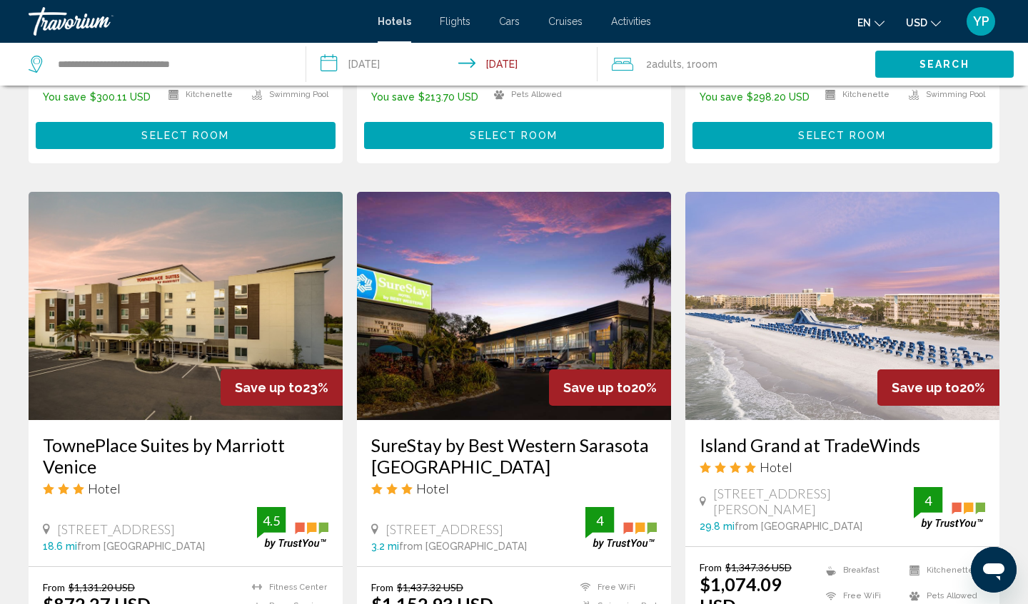
scroll to position [1068, 0]
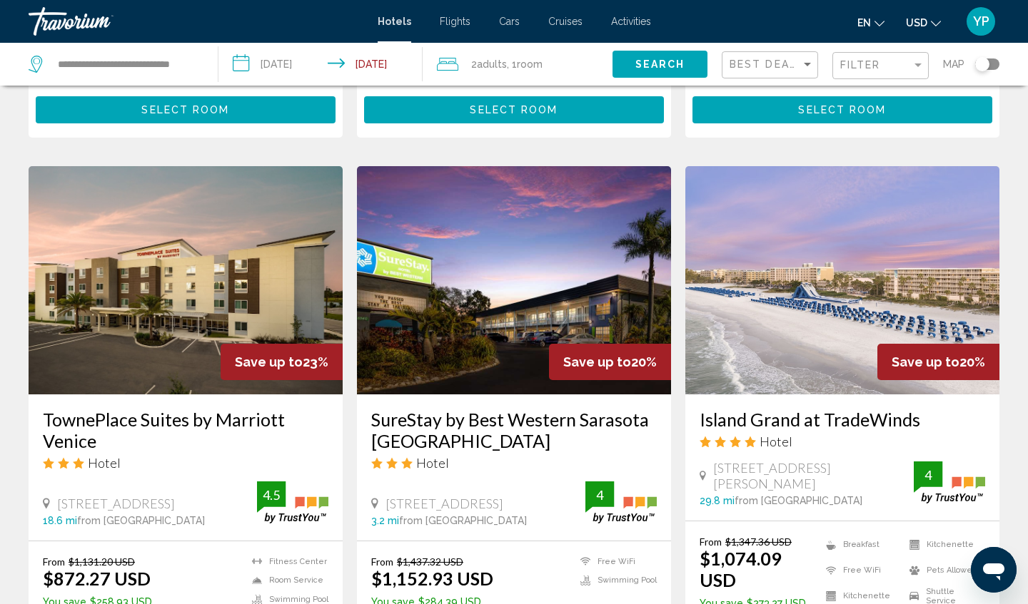
scroll to position [1072, 0]
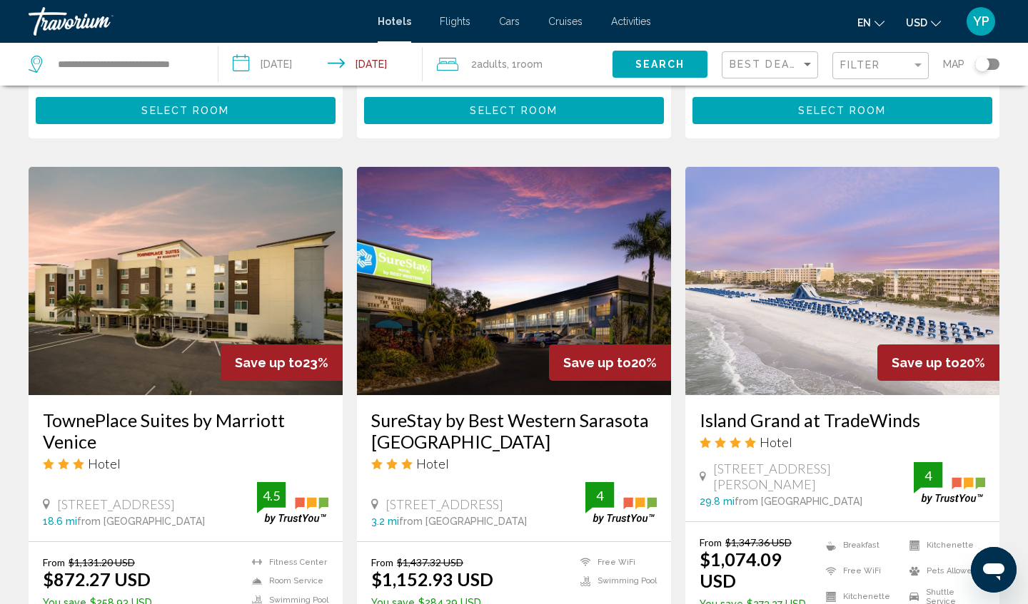
click at [893, 176] on img "Main content" at bounding box center [842, 281] width 314 height 228
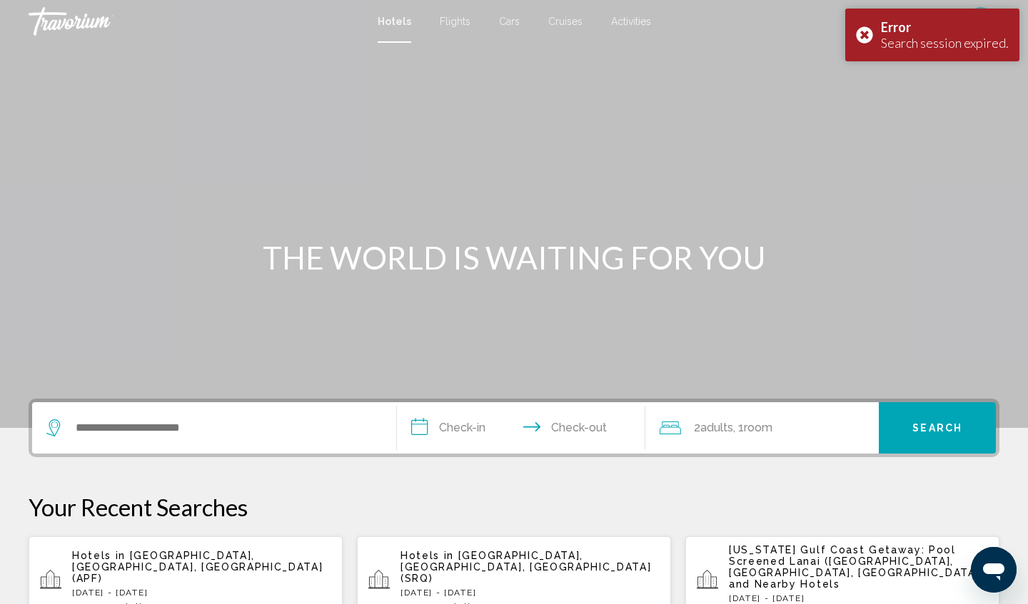
click at [228, 562] on span "[GEOGRAPHIC_DATA], [GEOGRAPHIC_DATA], [GEOGRAPHIC_DATA] (APF)" at bounding box center [197, 567] width 250 height 34
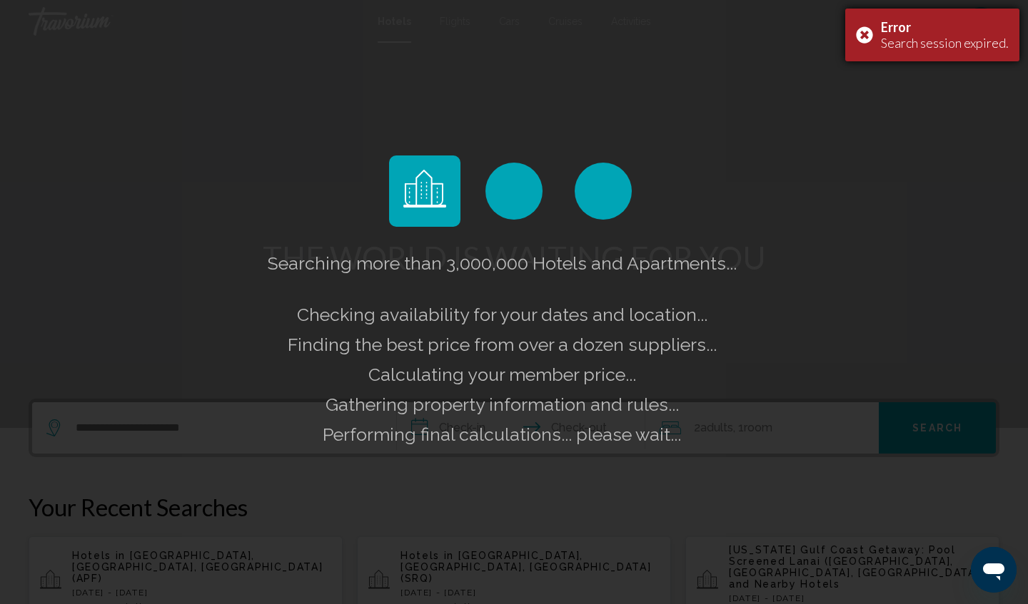
click at [871, 29] on div "Error Search session expired." at bounding box center [932, 35] width 174 height 53
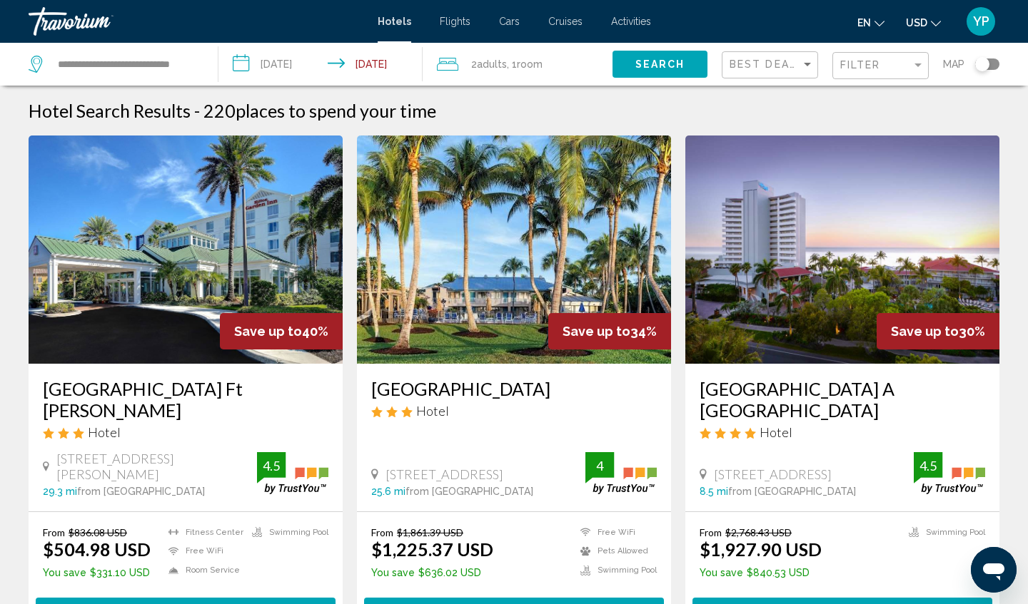
click at [494, 285] on img "Main content" at bounding box center [514, 250] width 314 height 228
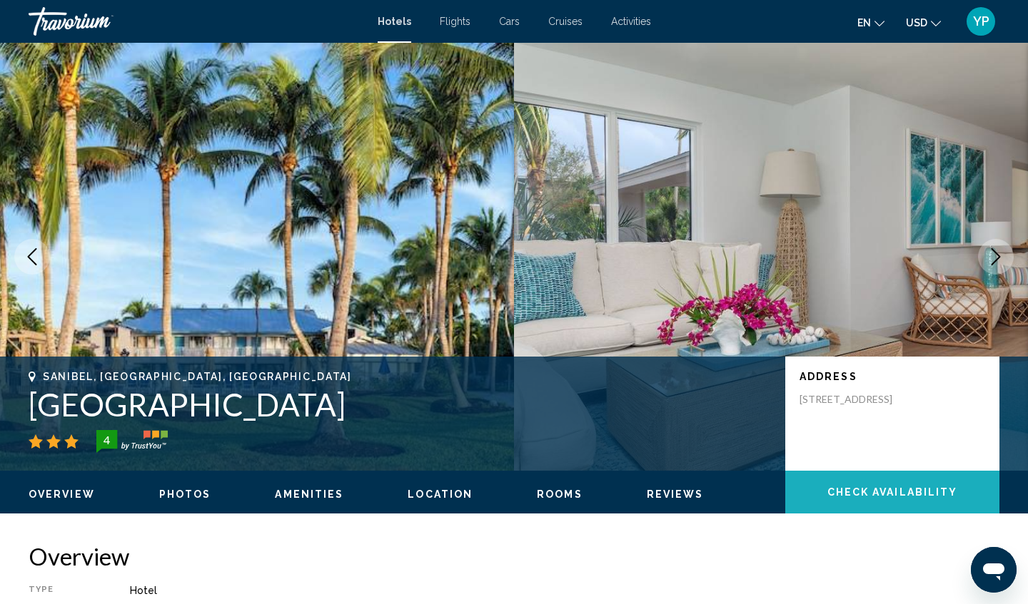
click at [917, 487] on span "Check Availability" at bounding box center [892, 492] width 131 height 11
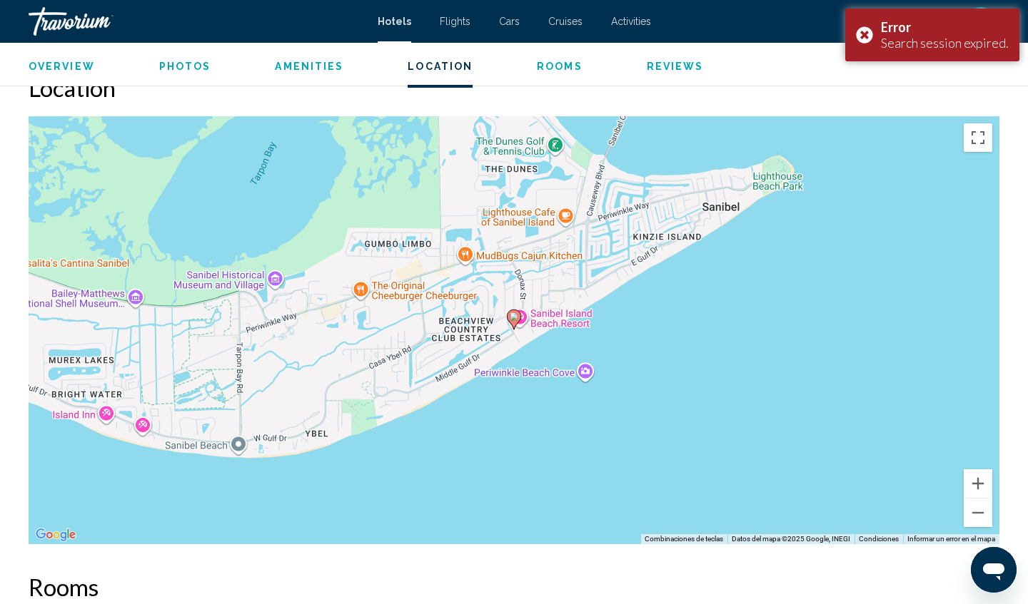
scroll to position [1311, 0]
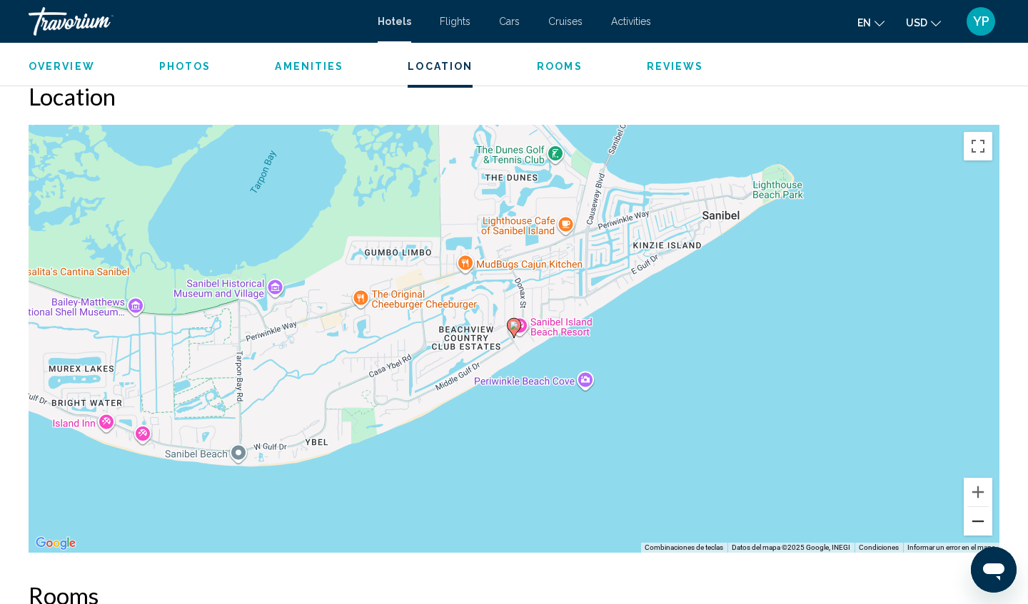
click at [980, 522] on button "Alejar" at bounding box center [977, 521] width 29 height 29
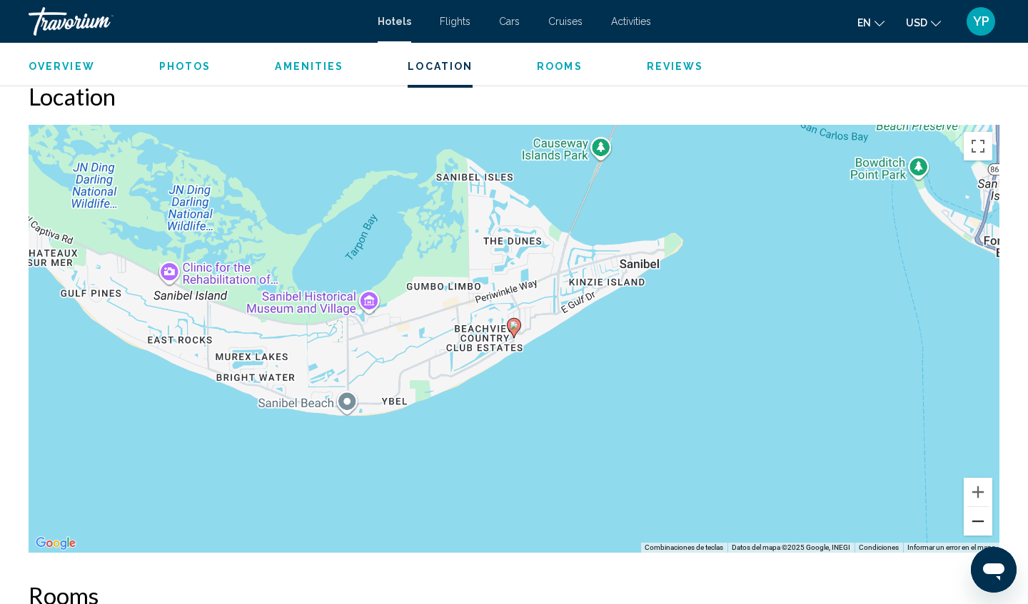
click at [980, 522] on button "Alejar" at bounding box center [977, 521] width 29 height 29
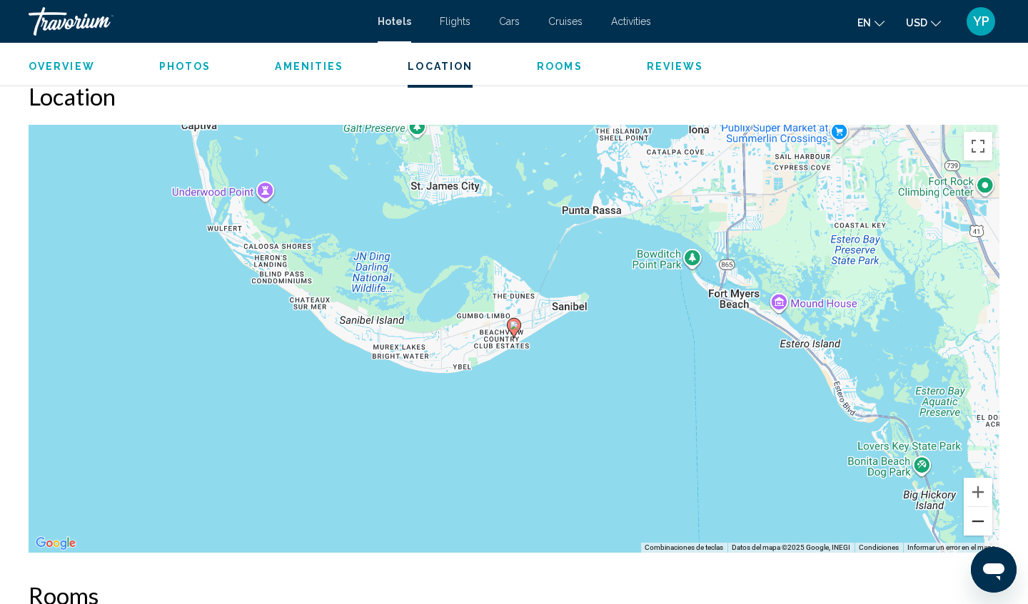
click at [980, 522] on button "Alejar" at bounding box center [977, 521] width 29 height 29
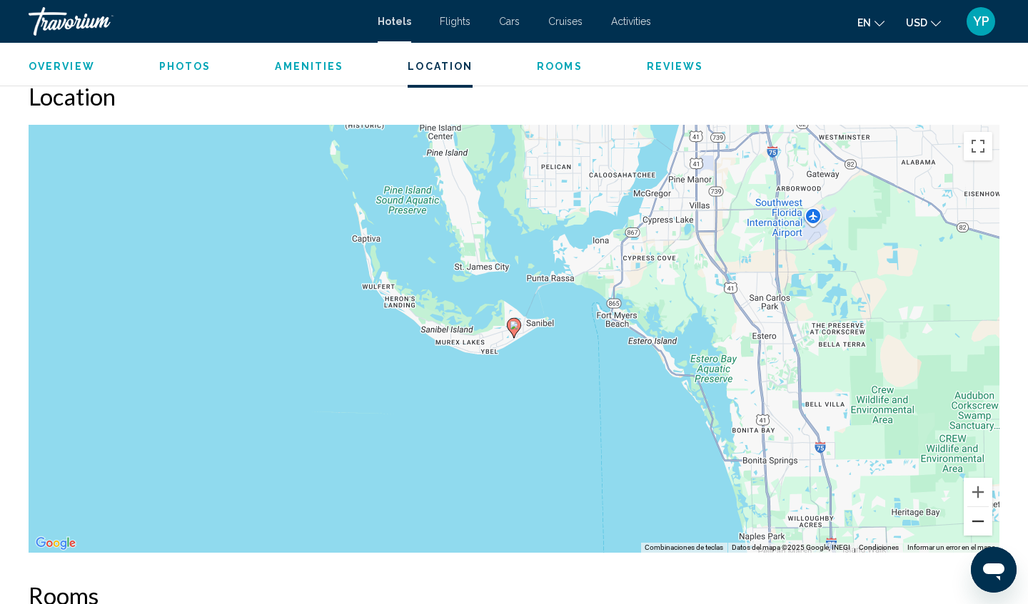
click at [980, 522] on button "Alejar" at bounding box center [977, 521] width 29 height 29
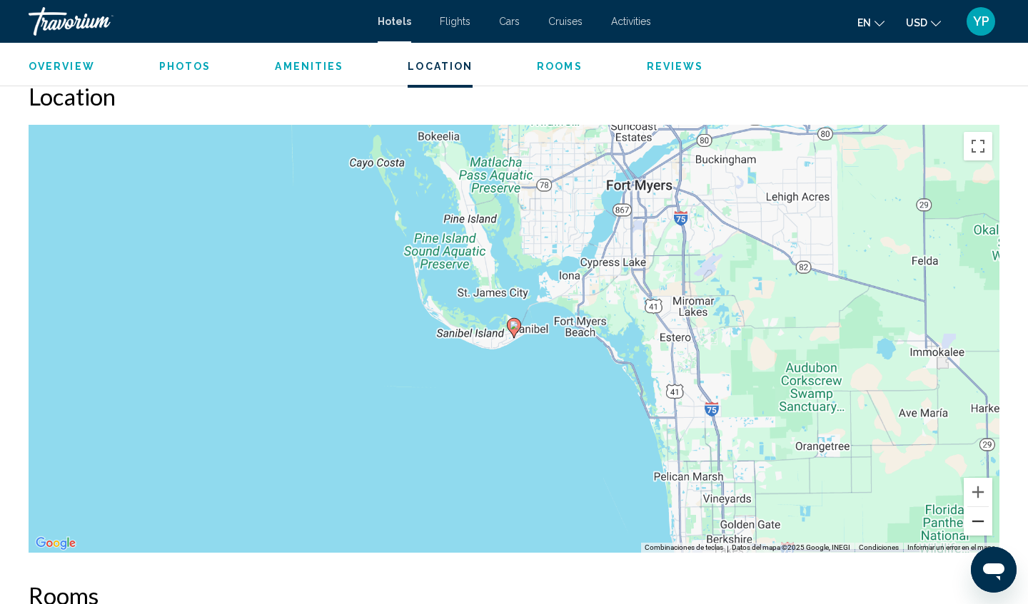
click at [980, 522] on button "Alejar" at bounding box center [977, 521] width 29 height 29
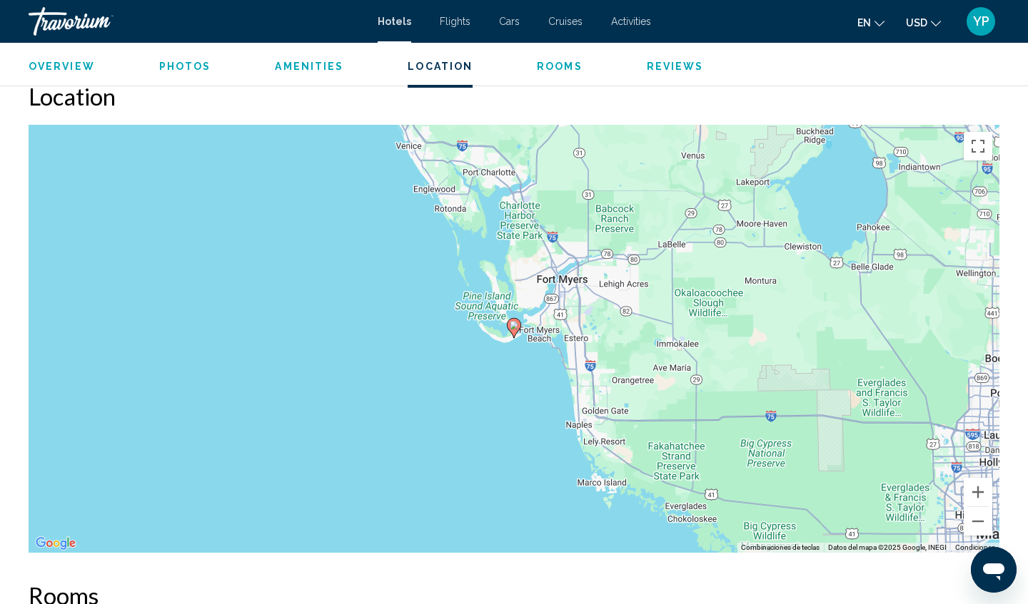
click at [578, 430] on div "Para activar la función de arrastrar con el teclado, presiona Alt + Intro. Una …" at bounding box center [514, 339] width 970 height 428
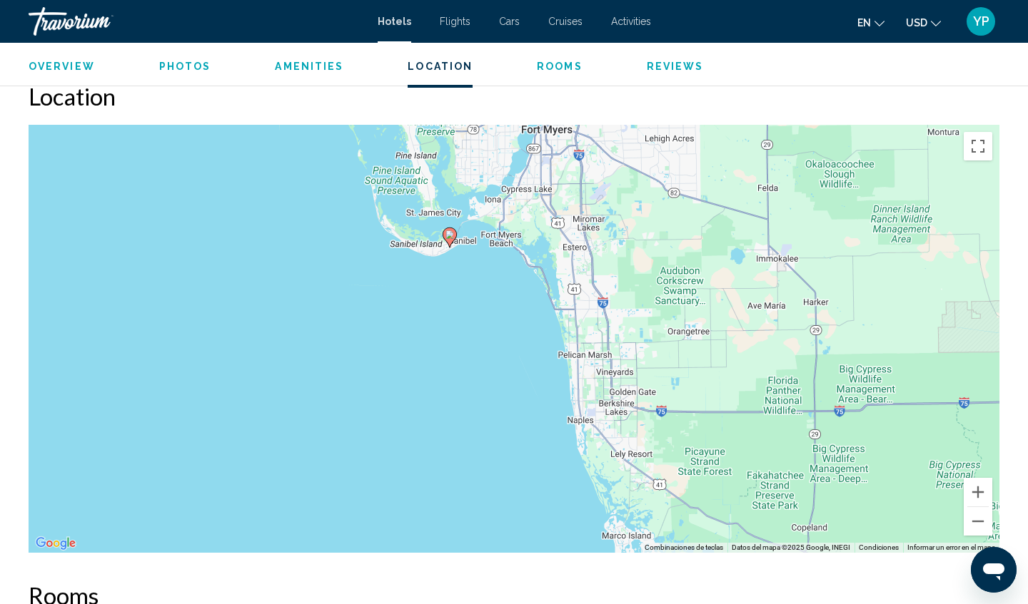
click at [578, 430] on div "Para activar la función de arrastrar con el teclado, presiona Alt + Intro. Una …" at bounding box center [514, 339] width 970 height 428
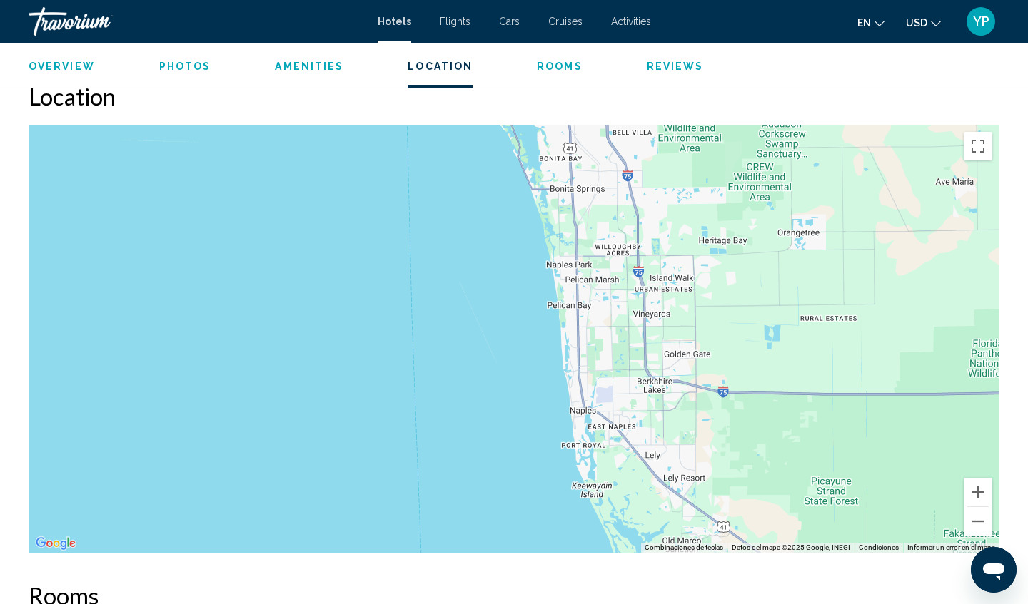
click at [578, 430] on div "Para activar la función de arrastrar con el teclado, presiona Alt + Intro. Una …" at bounding box center [514, 339] width 970 height 428
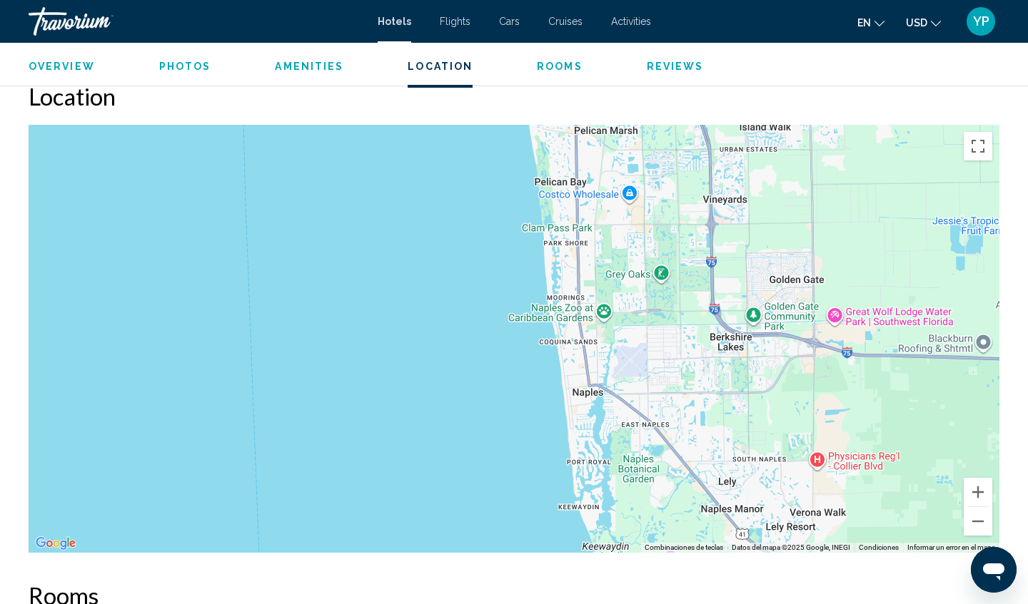
click at [578, 430] on div "Main content" at bounding box center [514, 339] width 970 height 428
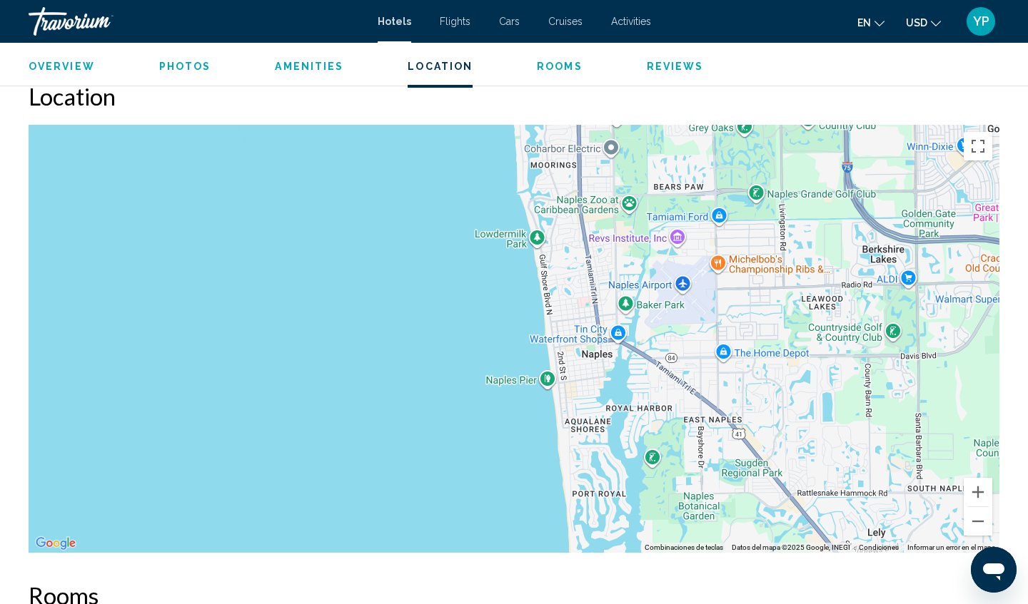
click at [578, 430] on div "Main content" at bounding box center [514, 339] width 970 height 428
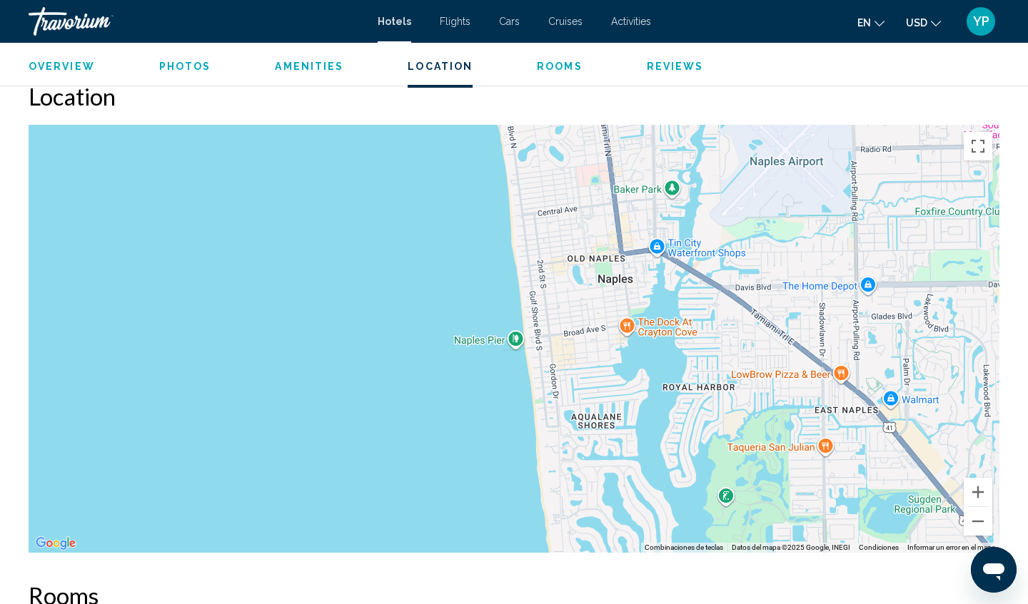
click at [578, 430] on div "Main content" at bounding box center [514, 339] width 970 height 428
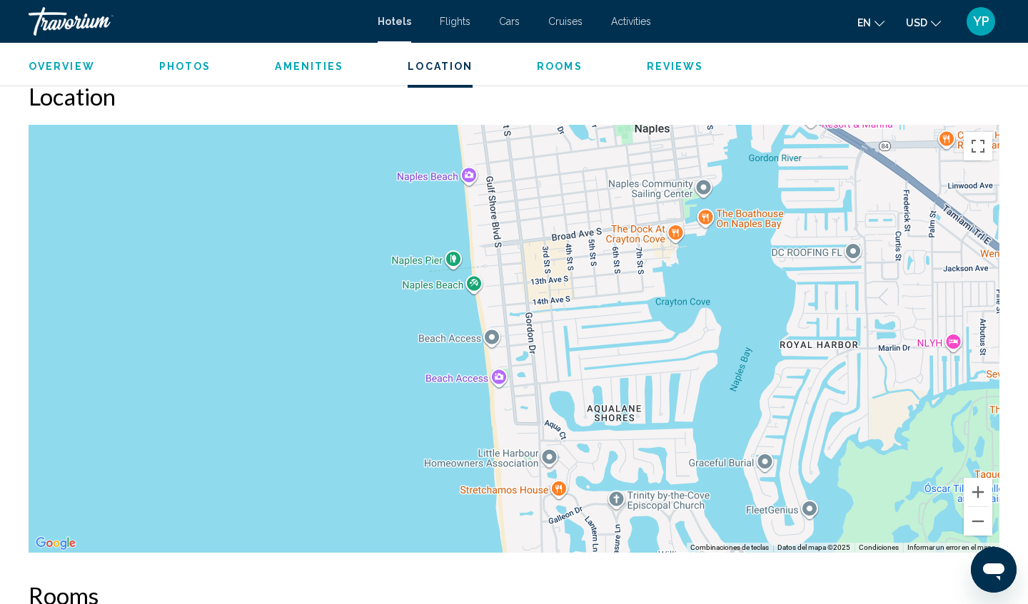
click at [555, 396] on div "Main content" at bounding box center [514, 339] width 970 height 428
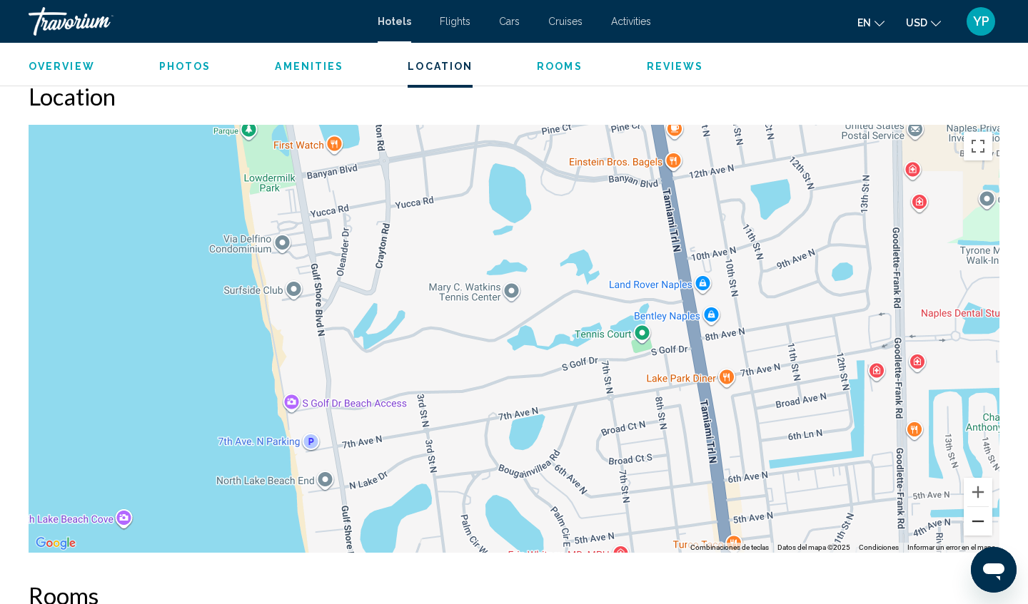
click at [979, 517] on button "Alejar" at bounding box center [977, 521] width 29 height 29
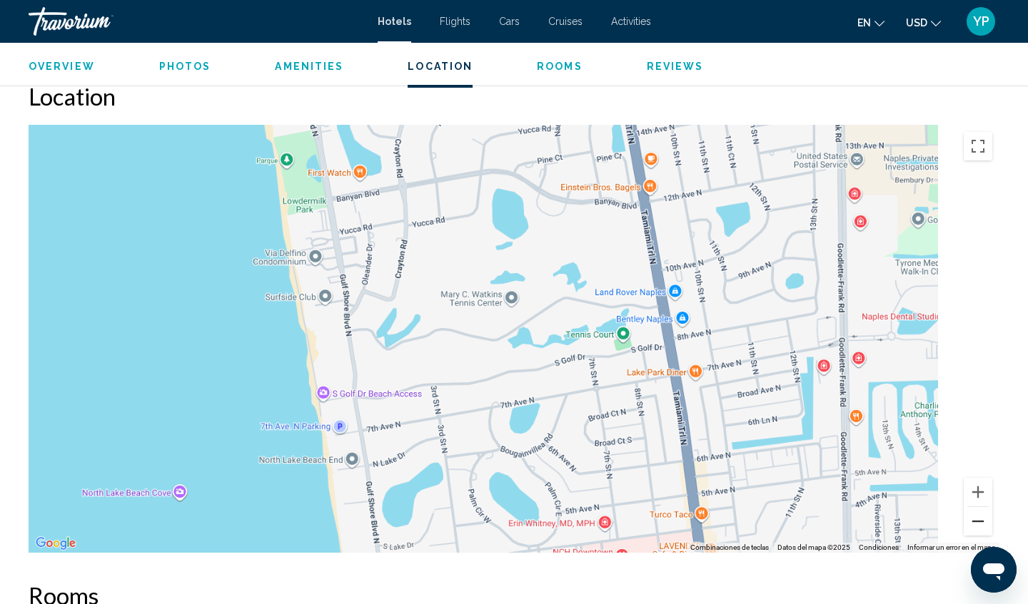
click at [979, 517] on button "Alejar" at bounding box center [977, 521] width 29 height 29
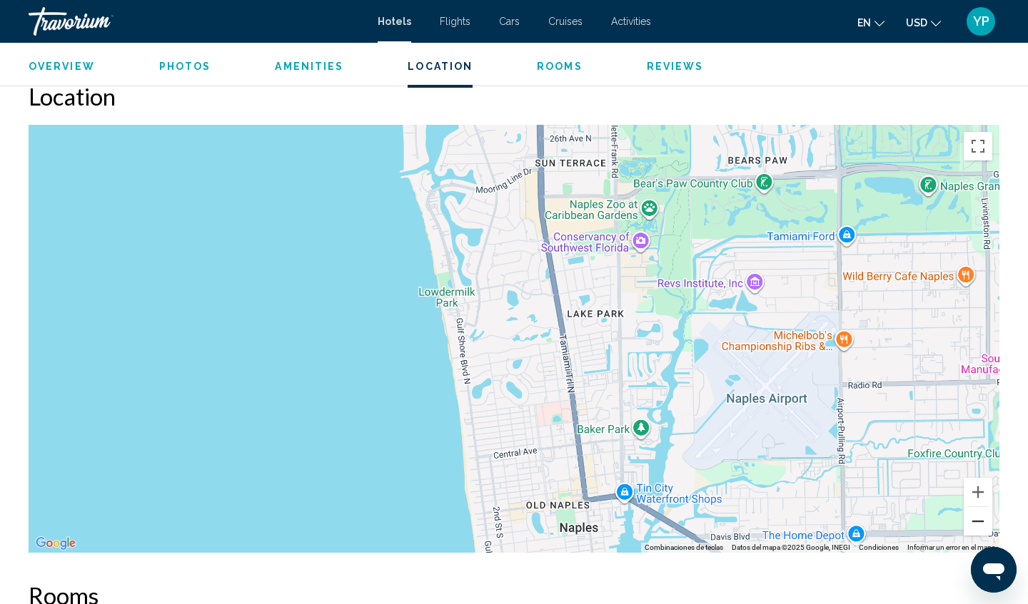
click at [979, 517] on button "Alejar" at bounding box center [977, 521] width 29 height 29
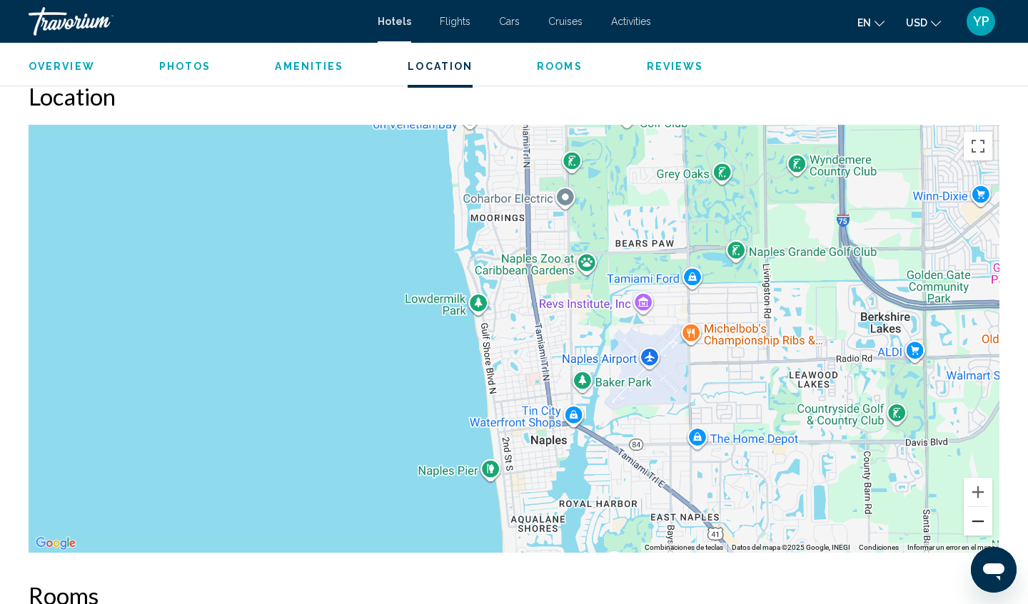
click at [979, 517] on button "Alejar" at bounding box center [977, 521] width 29 height 29
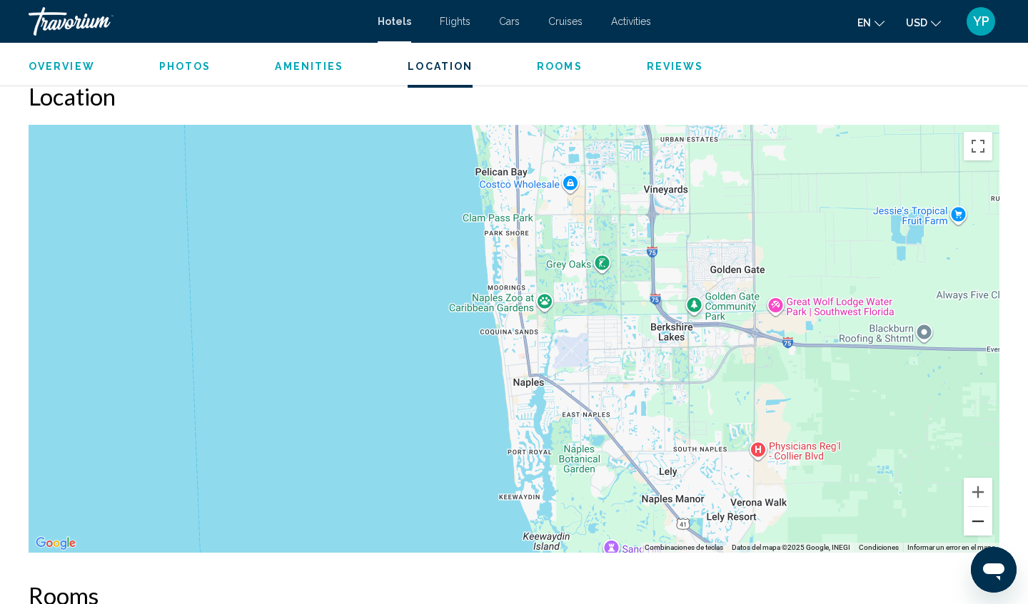
click at [979, 517] on button "Alejar" at bounding box center [977, 521] width 29 height 29
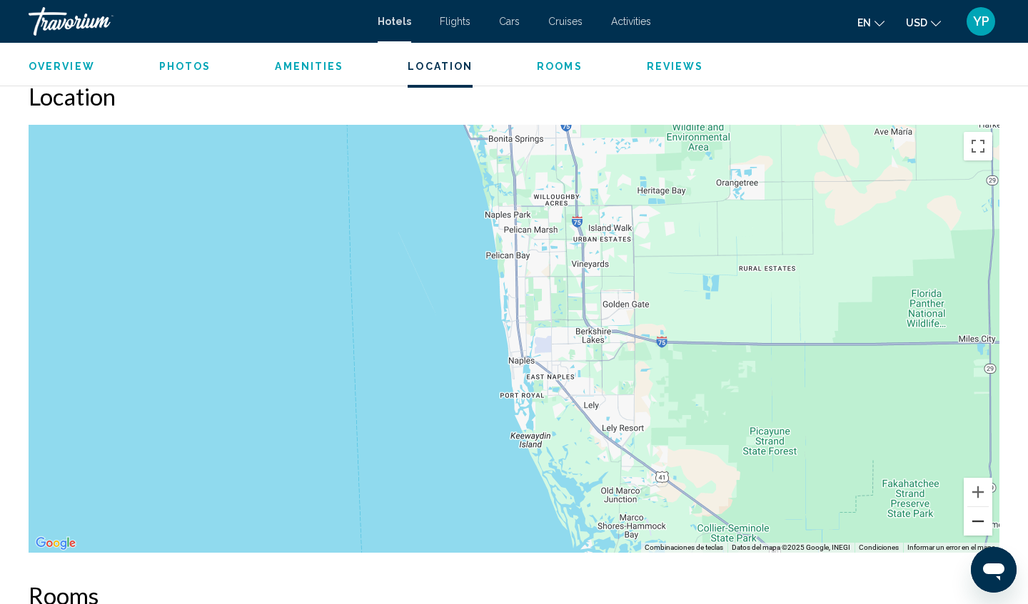
click at [980, 510] on button "Alejar" at bounding box center [977, 521] width 29 height 29
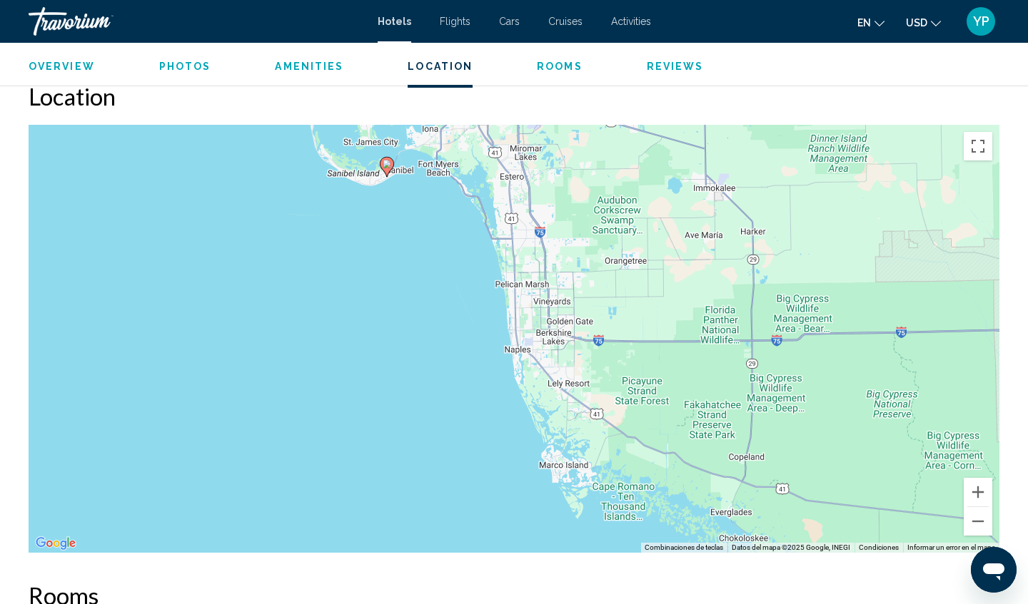
click at [388, 165] on image "Main content" at bounding box center [386, 164] width 9 height 9
click at [428, 238] on div "Para activar la función de arrastrar con el teclado, presiona Alt + Intro. Una …" at bounding box center [514, 339] width 970 height 428
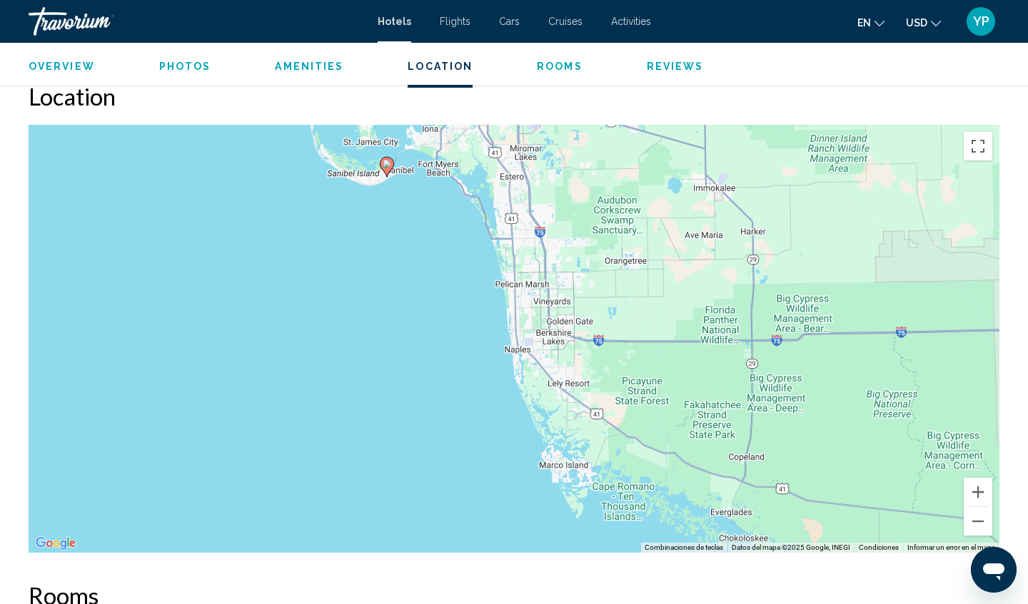
click at [428, 236] on div "Para activar la función de arrastrar con el teclado, presiona Alt + Intro. Una …" at bounding box center [514, 339] width 970 height 428
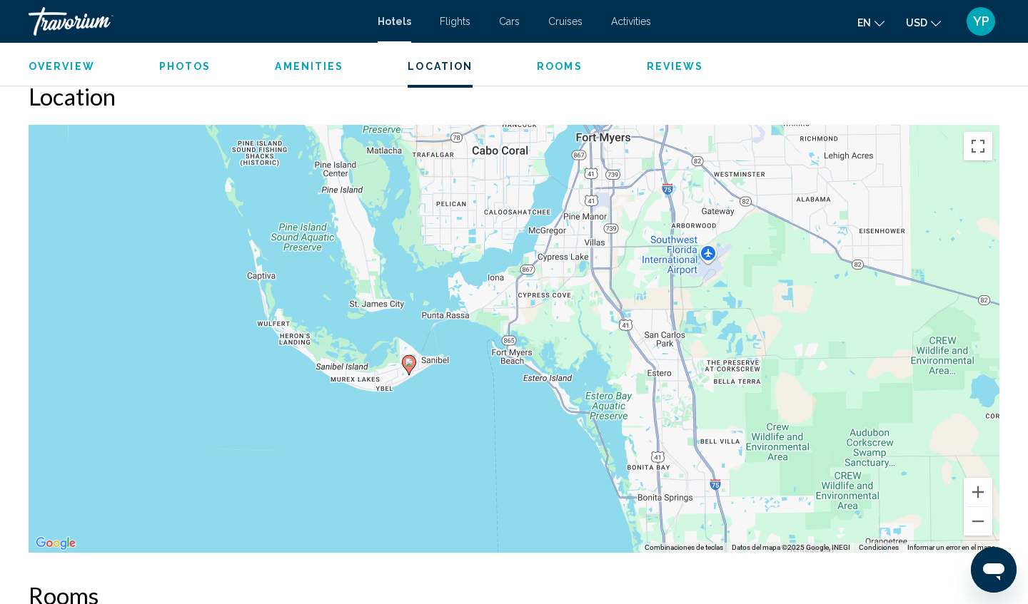
drag, startPoint x: 357, startPoint y: 133, endPoint x: 429, endPoint y: 412, distance: 288.2
click at [430, 415] on div "Para activar la función de arrastrar con el teclado, presiona Alt + Intro. Una …" at bounding box center [514, 339] width 970 height 428
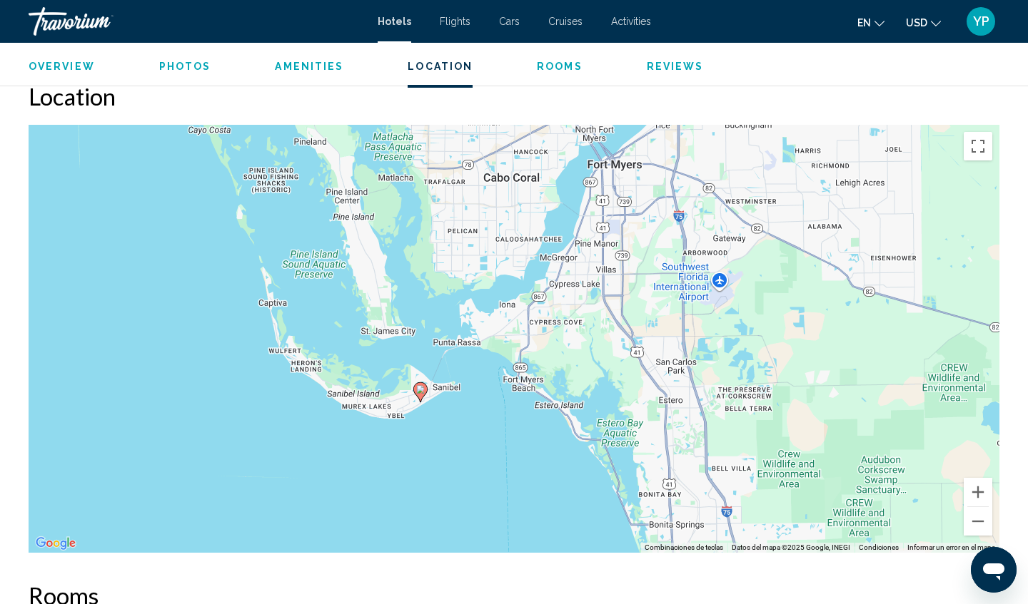
click at [422, 393] on image "Main content" at bounding box center [420, 389] width 9 height 9
click at [557, 67] on span "Rooms" at bounding box center [560, 66] width 46 height 11
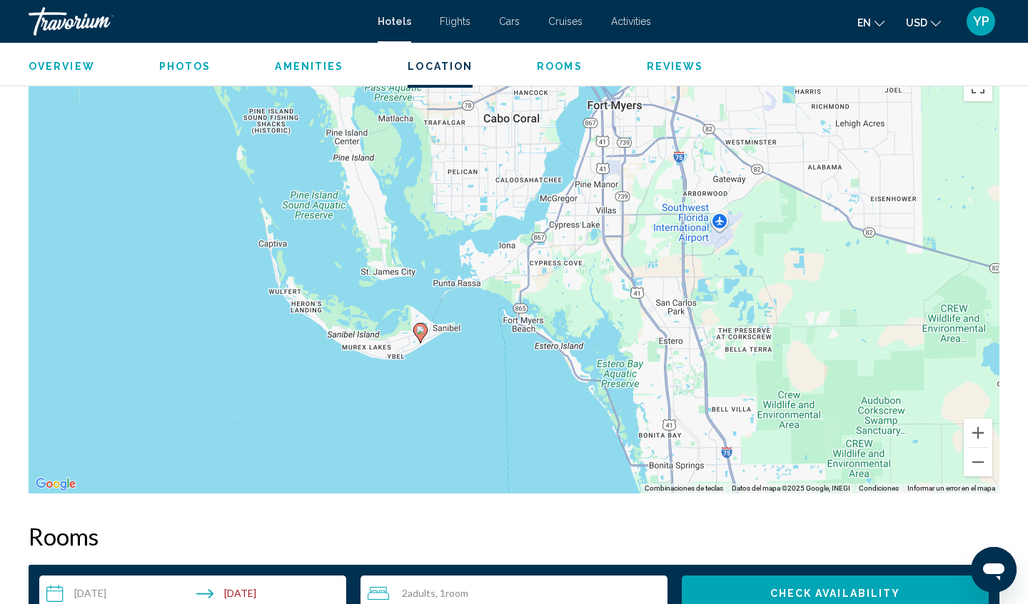
scroll to position [1340, 0]
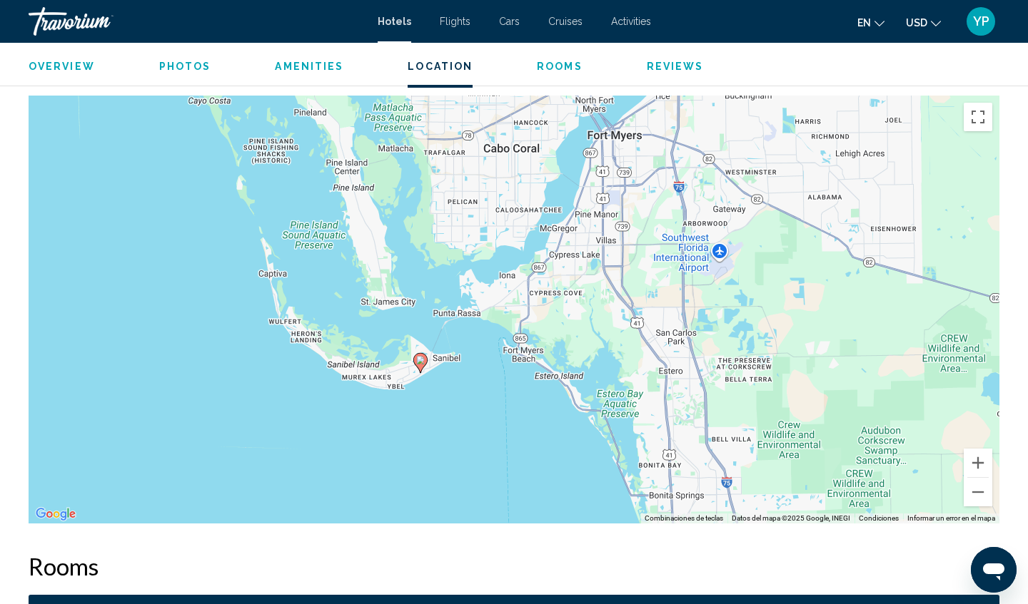
click at [63, 64] on span "Overview" at bounding box center [62, 66] width 66 height 11
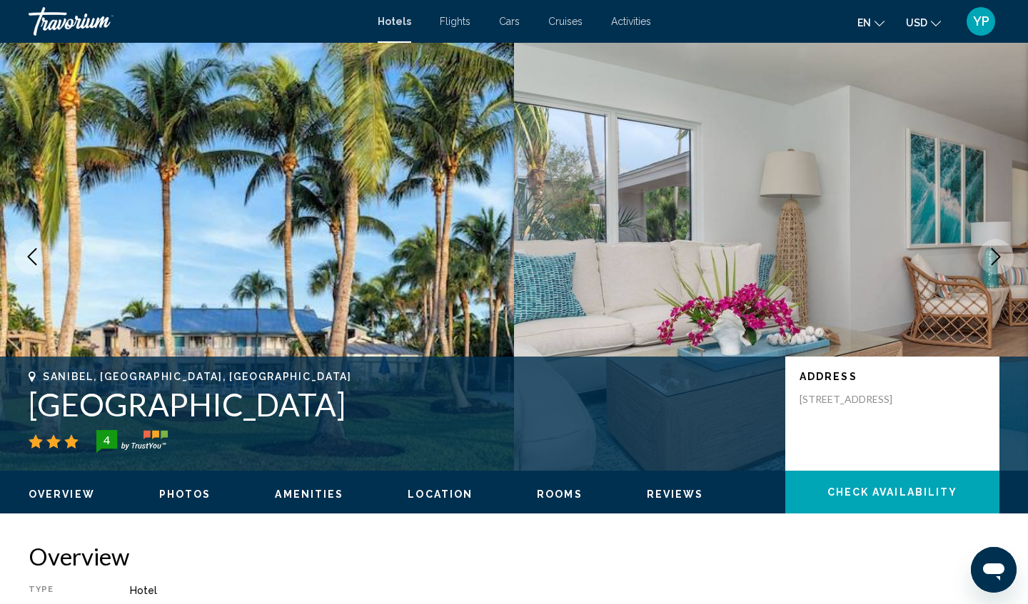
scroll to position [0, 0]
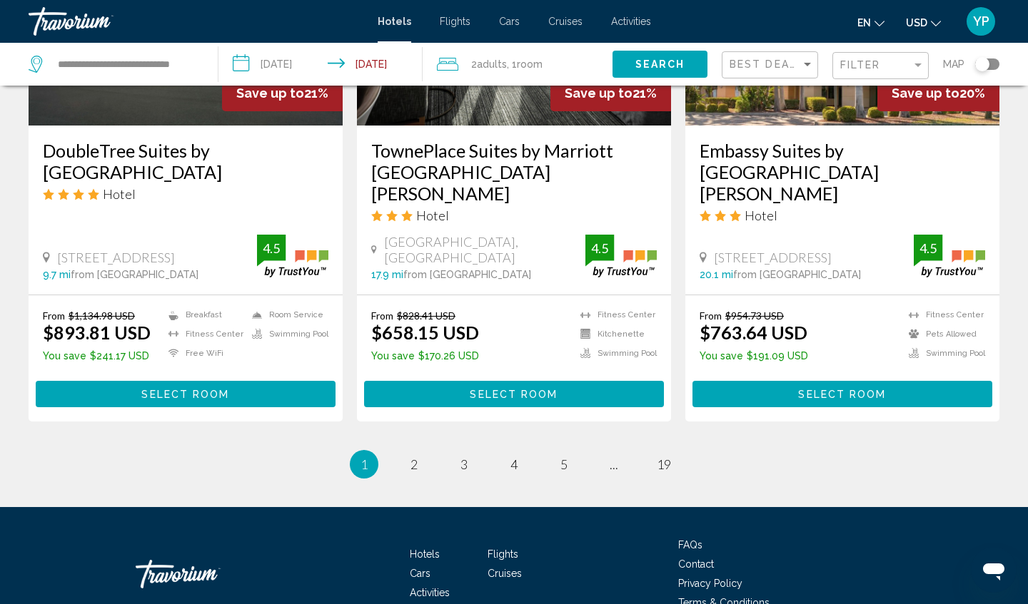
scroll to position [1890, 0]
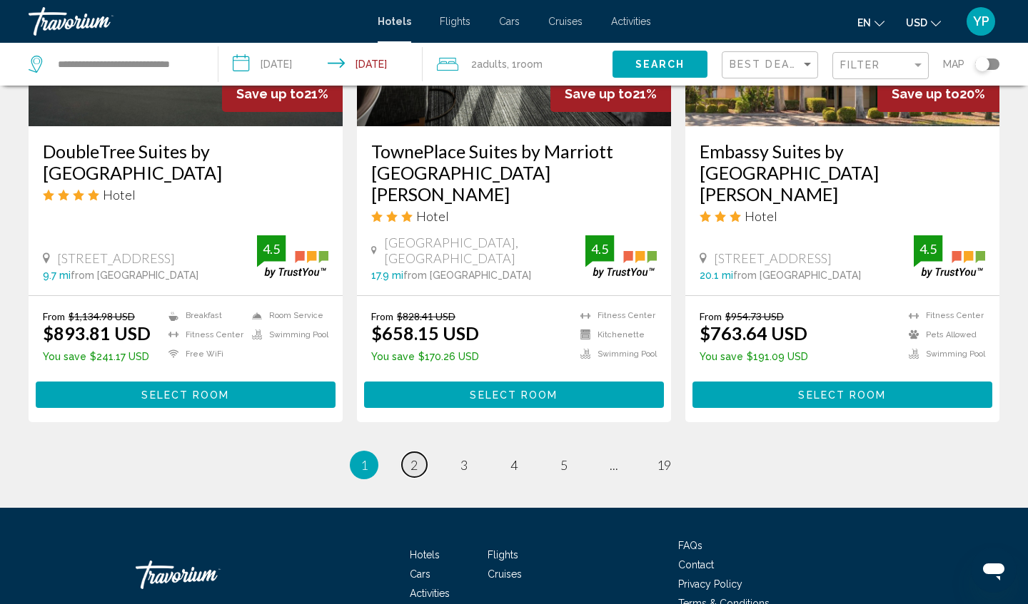
click at [410, 457] on span "2" at bounding box center [413, 465] width 7 height 16
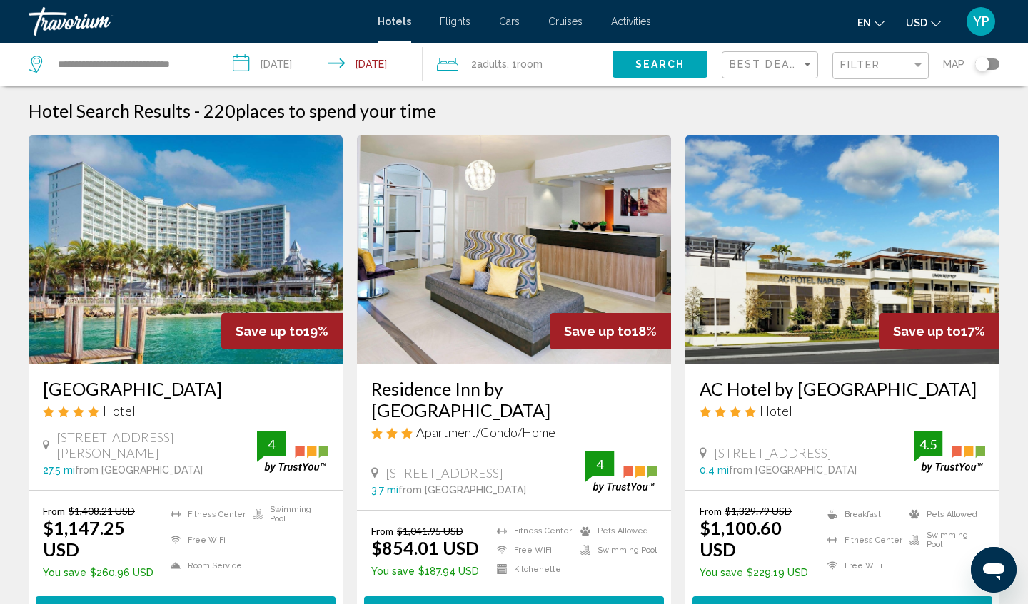
click at [173, 245] on img "Main content" at bounding box center [186, 250] width 314 height 228
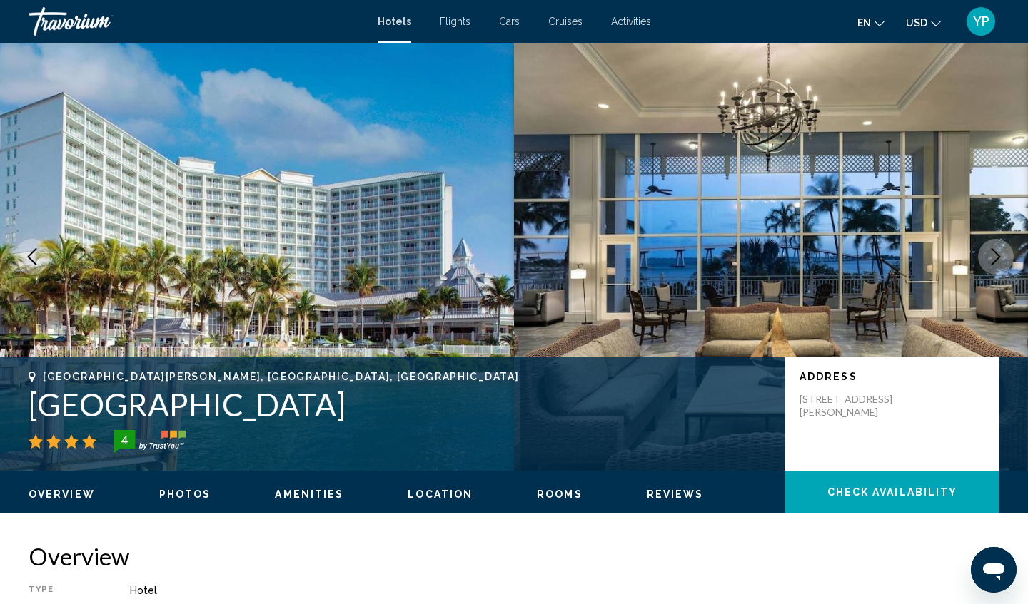
click at [849, 490] on span "Check Availability" at bounding box center [892, 492] width 131 height 11
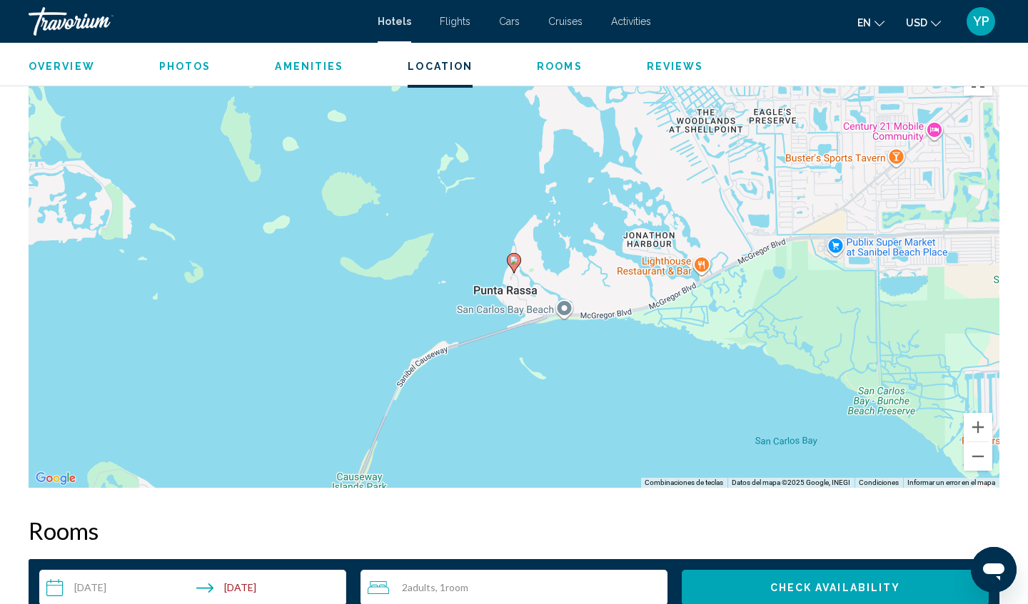
scroll to position [1377, 0]
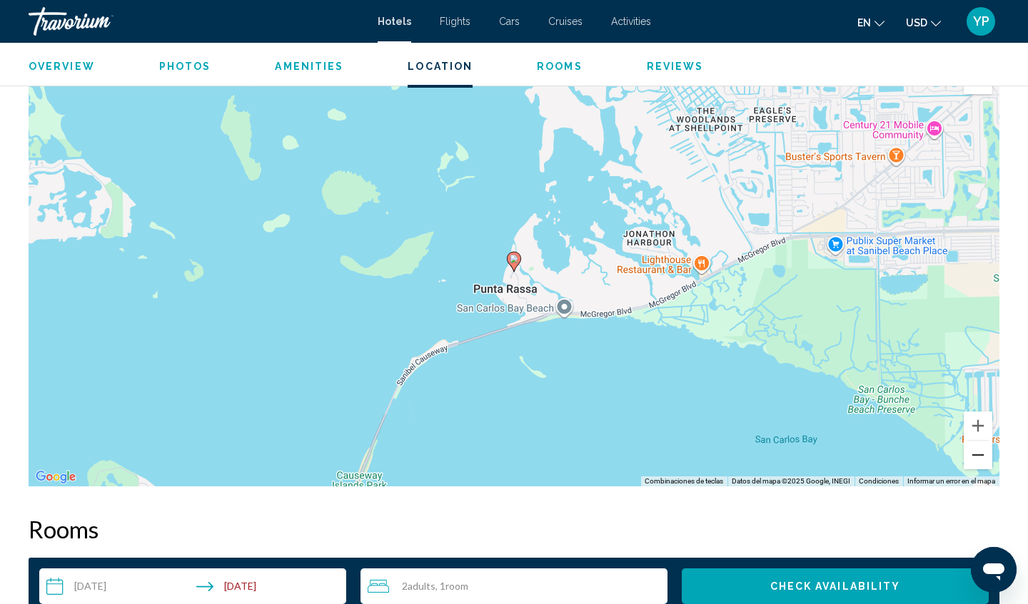
click at [977, 452] on button "Alejar" at bounding box center [977, 455] width 29 height 29
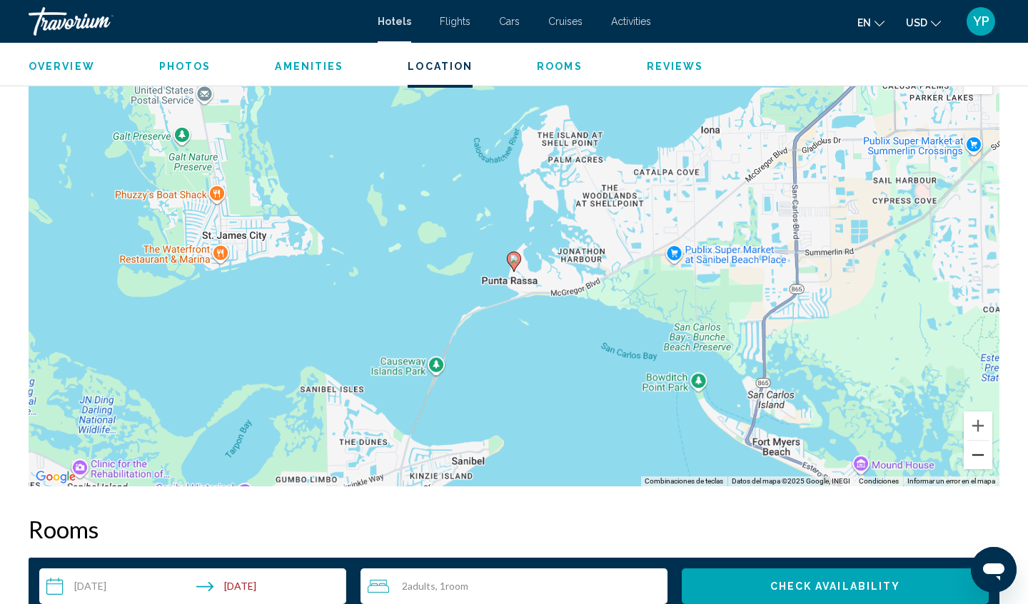
click at [977, 452] on button "Alejar" at bounding box center [977, 455] width 29 height 29
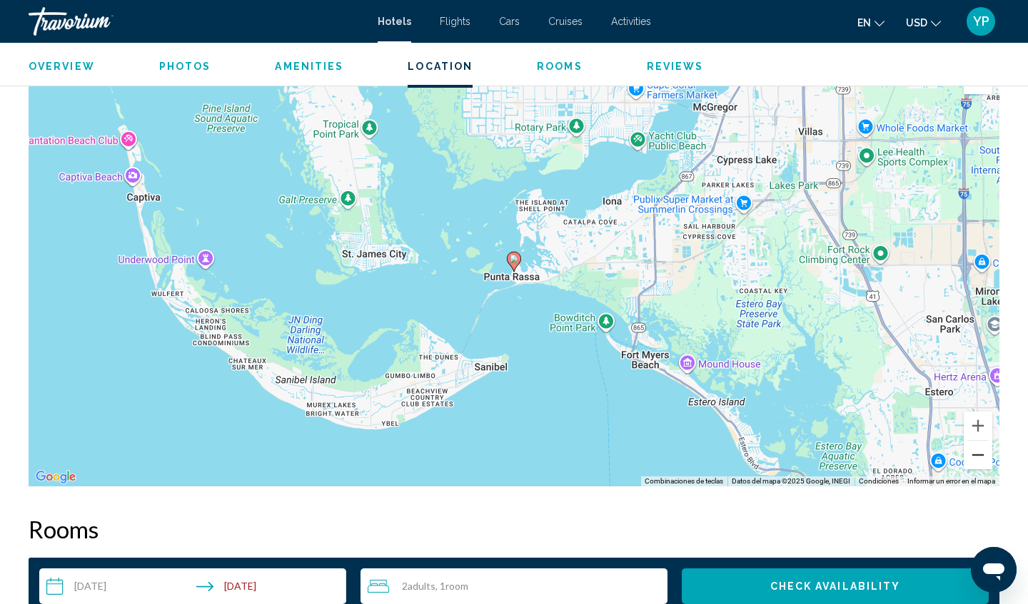
click at [978, 450] on button "Alejar" at bounding box center [977, 455] width 29 height 29
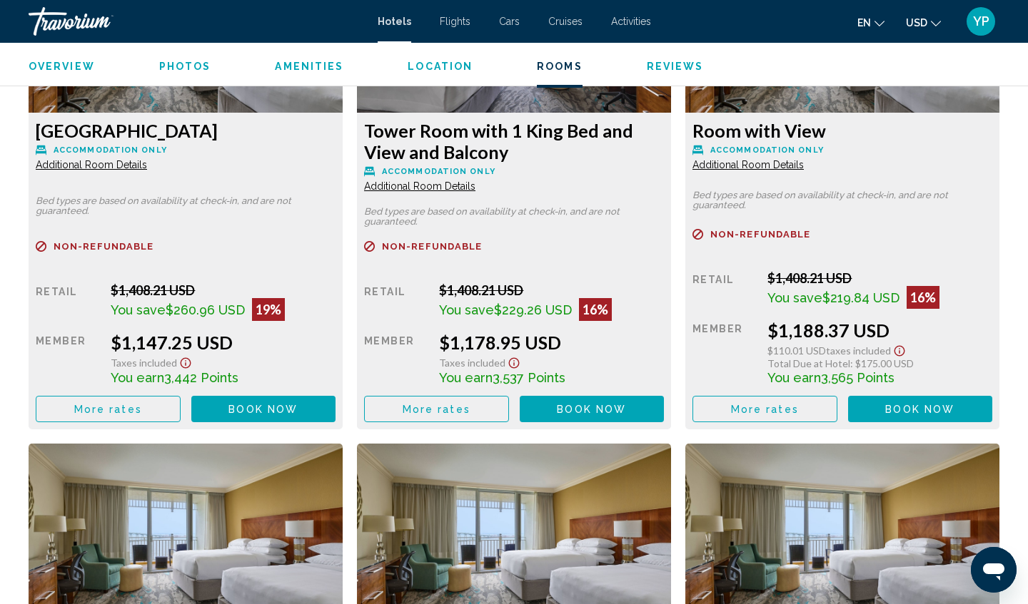
scroll to position [2141, 0]
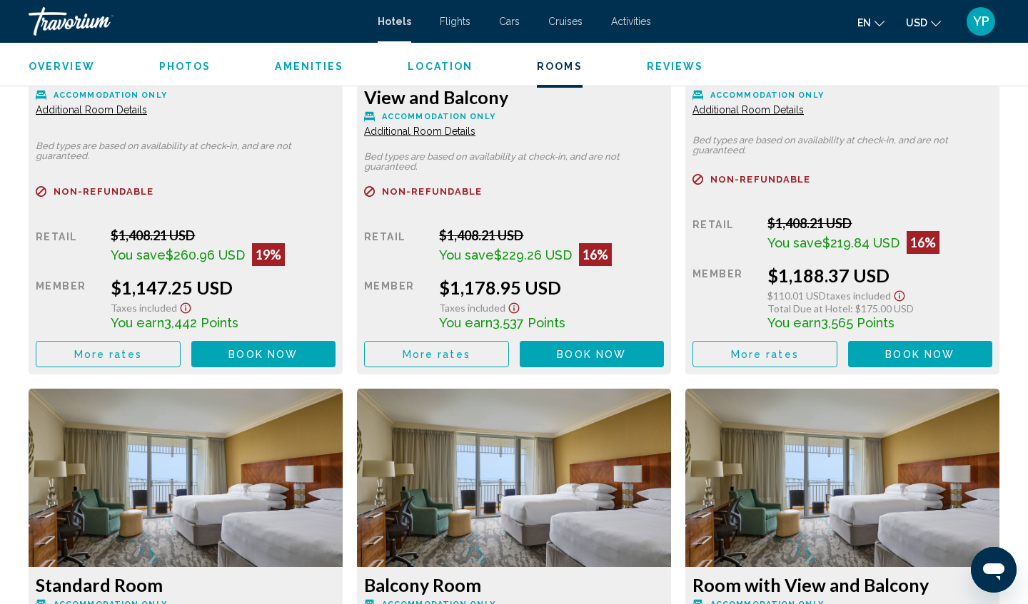
click at [248, 359] on span "Book now" at bounding box center [262, 354] width 69 height 11
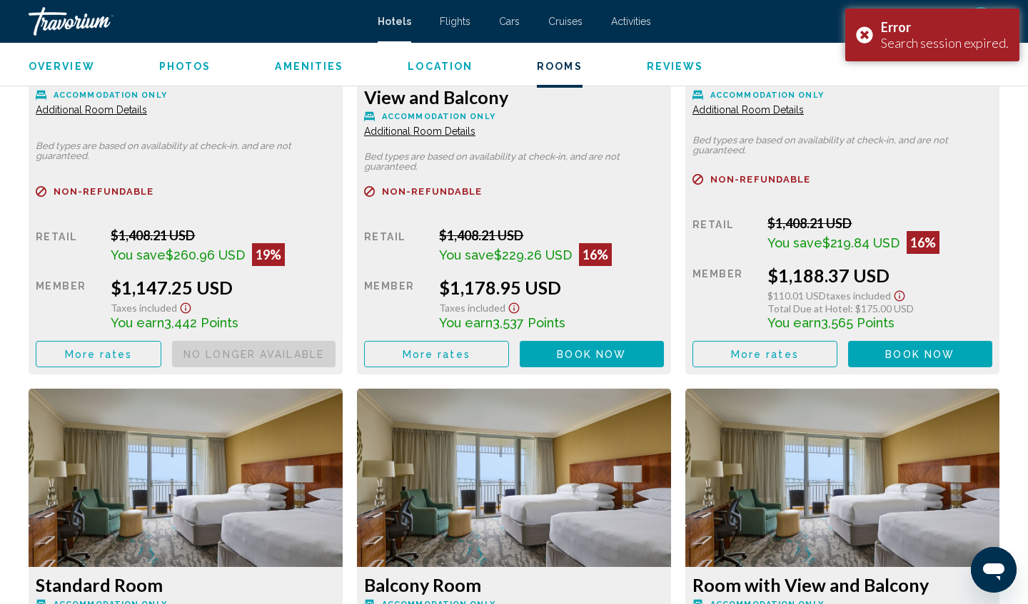
click at [201, 237] on div "$1,408.21 USD" at bounding box center [223, 236] width 225 height 16
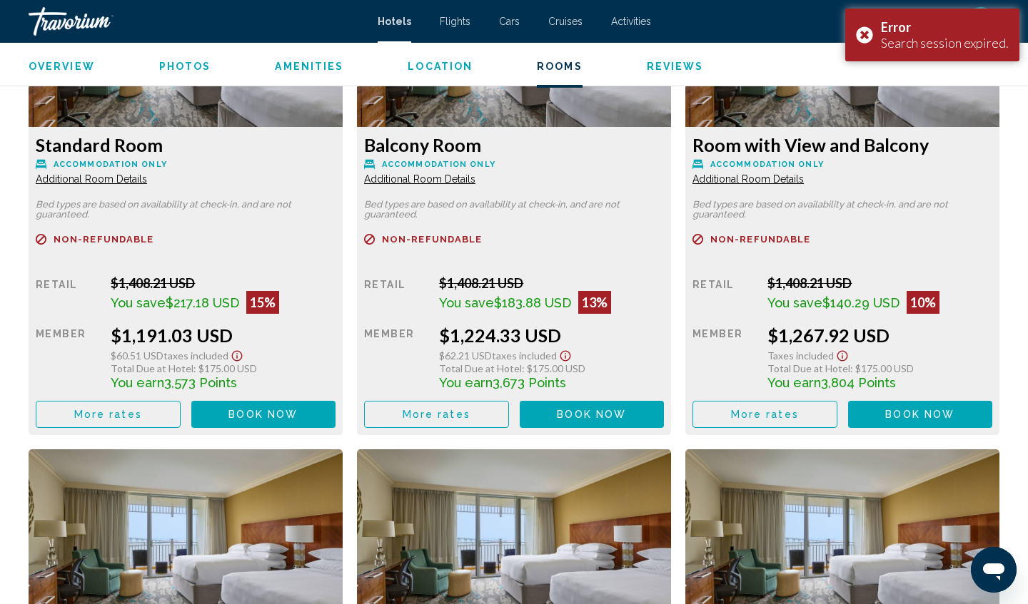
scroll to position [2610, 0]
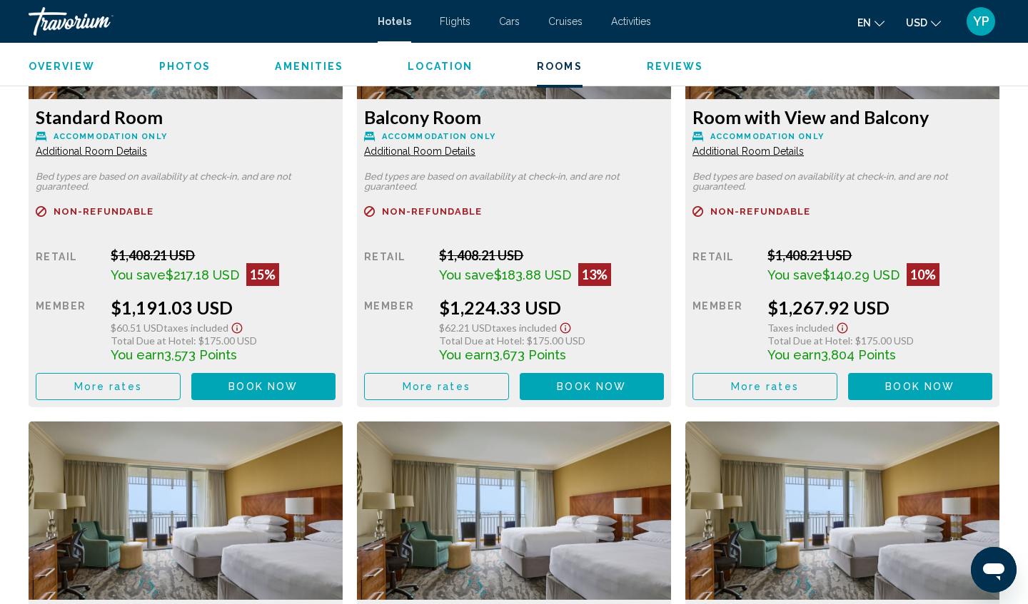
click at [564, 390] on span "Book now" at bounding box center [591, 387] width 69 height 11
